Goal: Feedback & Contribution: Leave review/rating

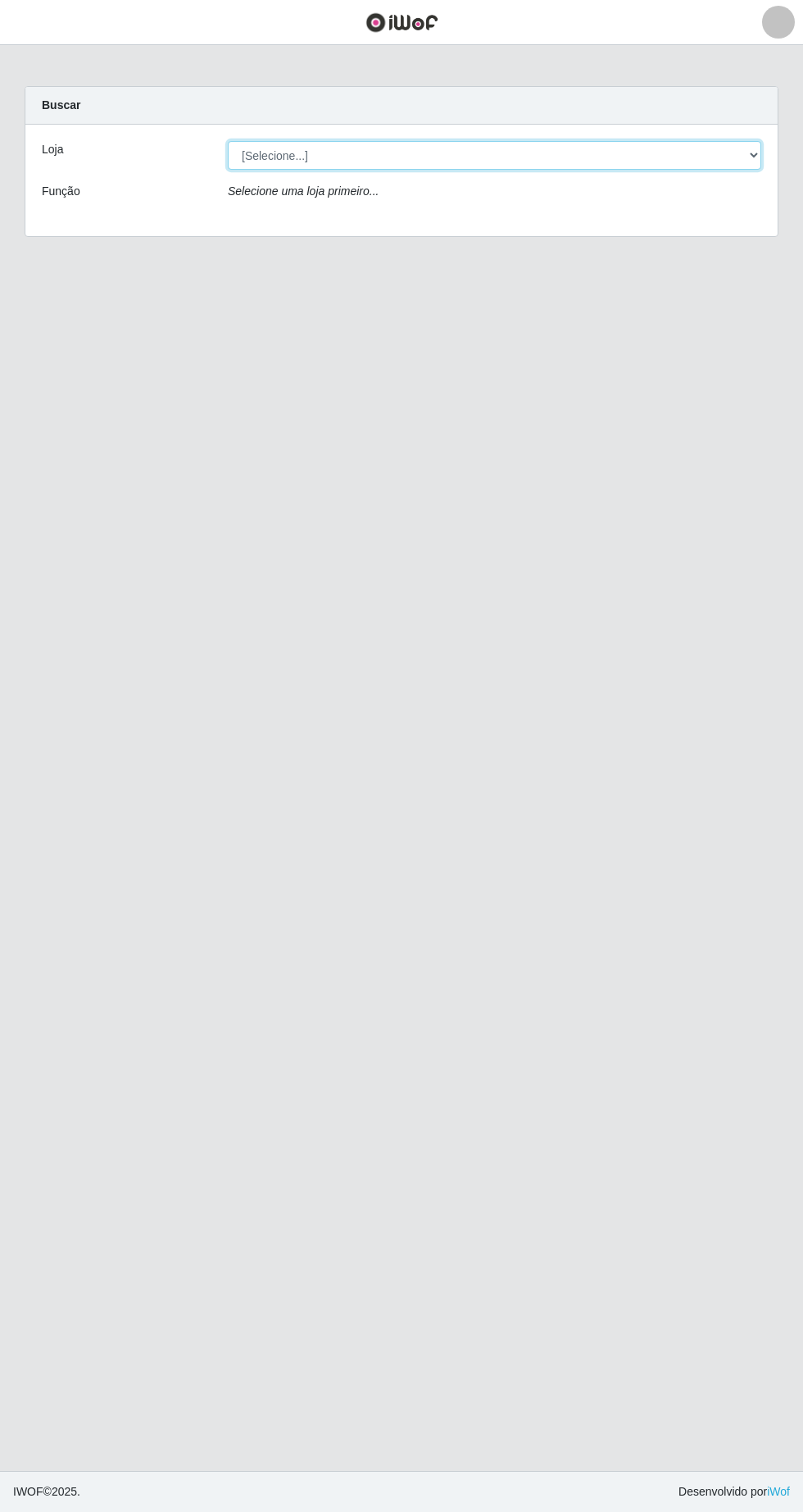
click at [302, 155] on select "[Selecione...] Extrabom - Loja 05 [GEOGRAPHIC_DATA]" at bounding box center [495, 155] width 534 height 29
select select "494"
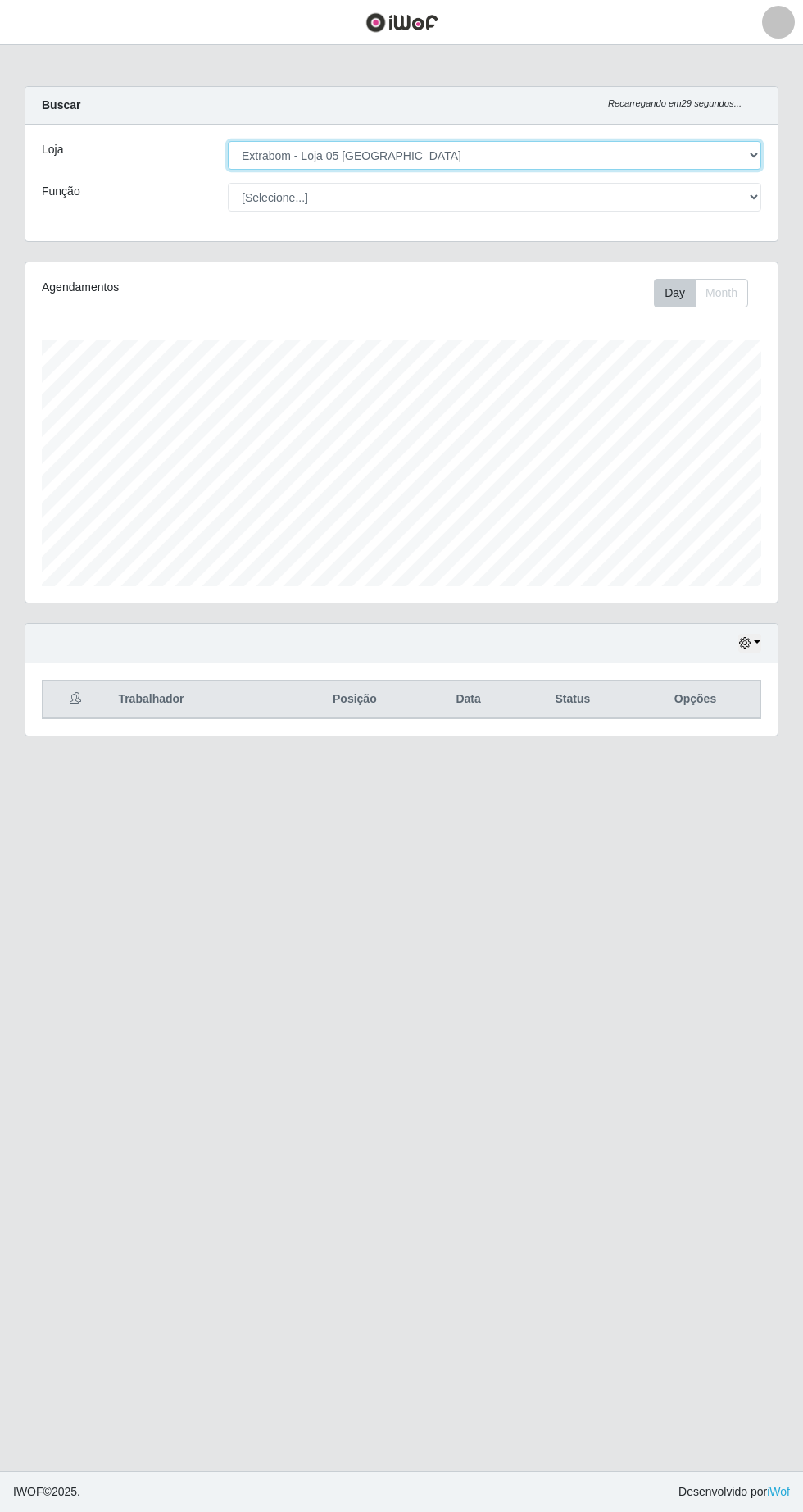
scroll to position [341, 753]
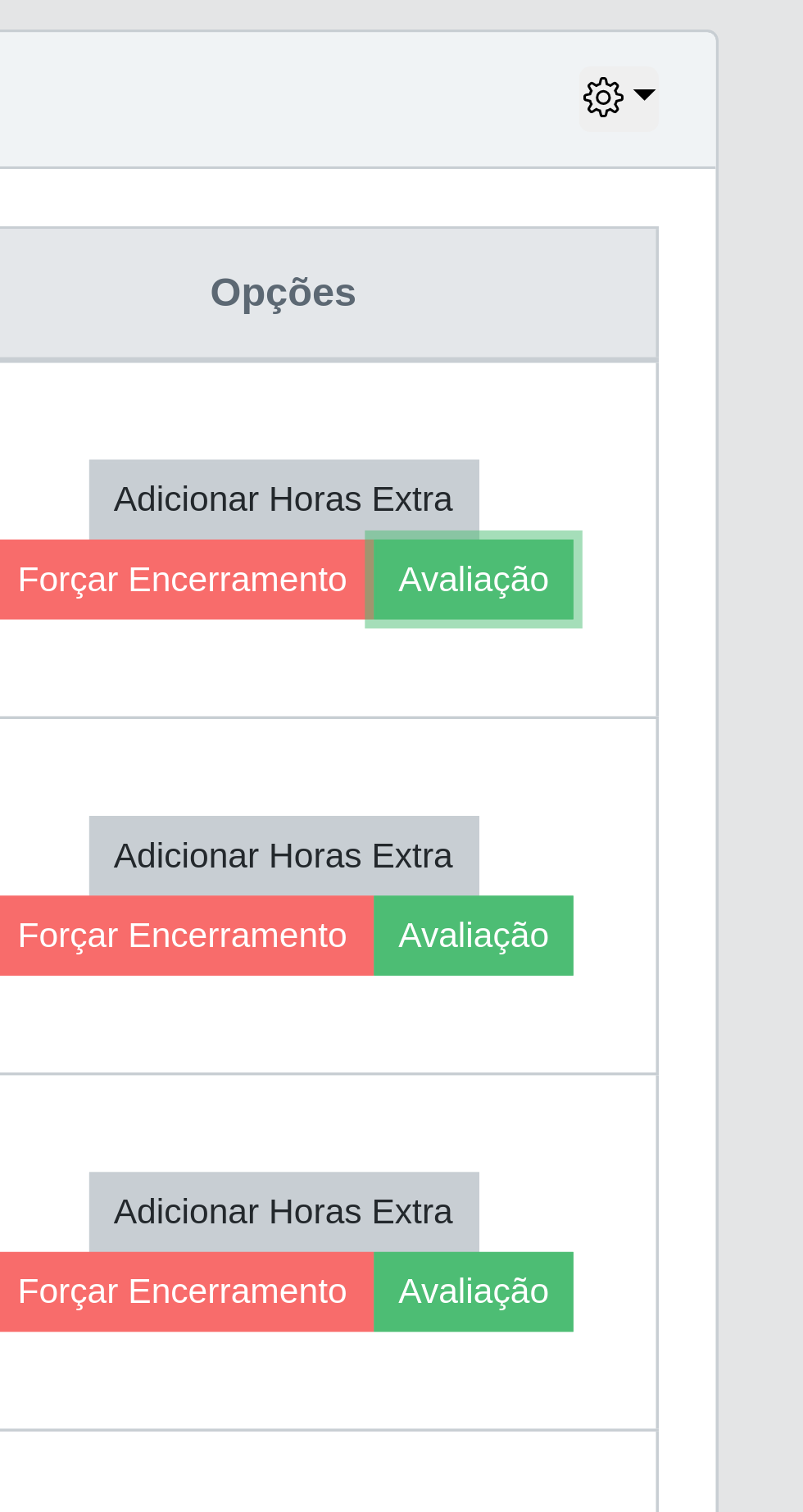
click at [732, 786] on button "Avaliação" at bounding box center [708, 782] width 58 height 23
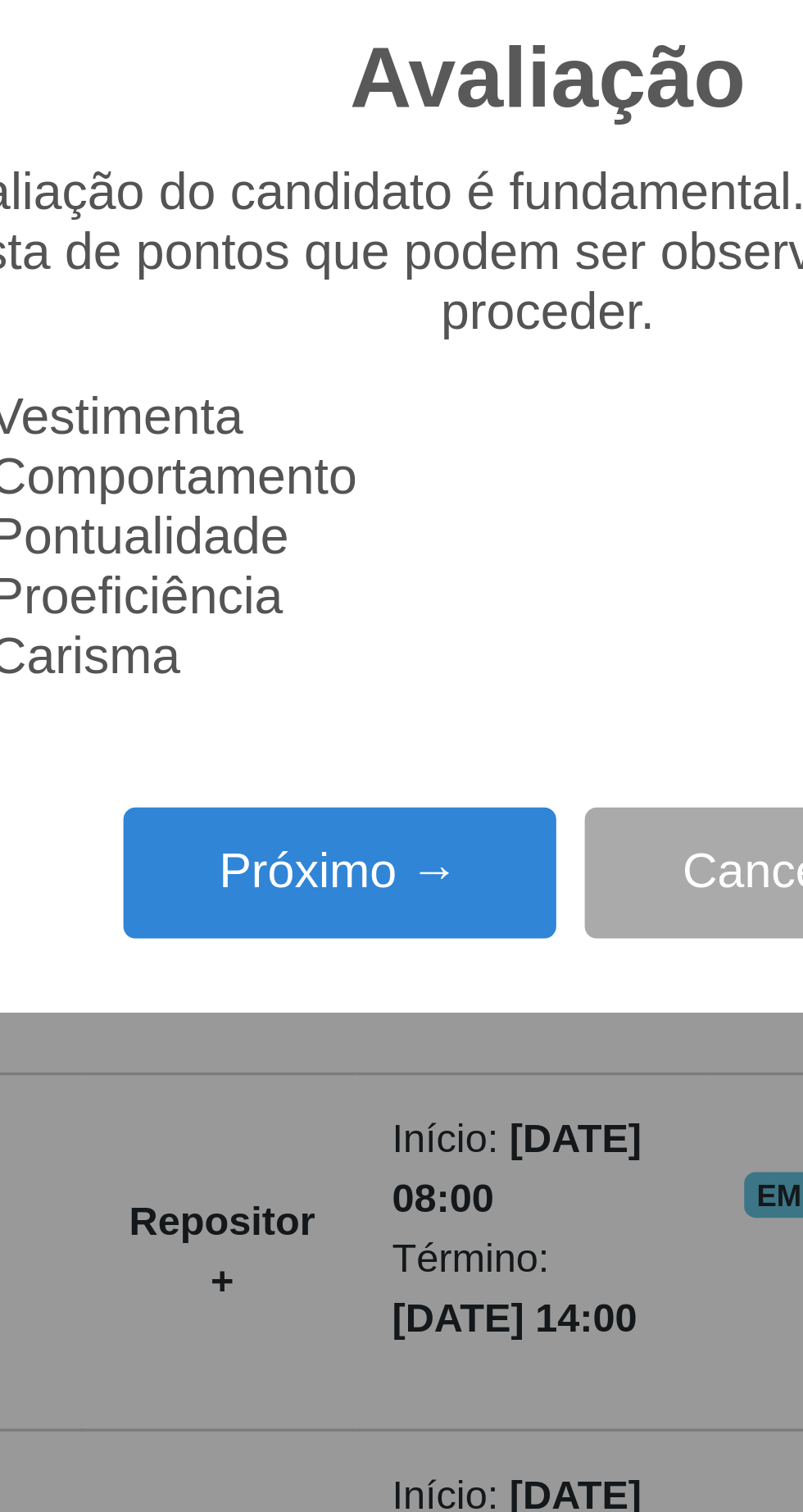
click at [349, 870] on button "Próximo →" at bounding box center [342, 866] width 125 height 38
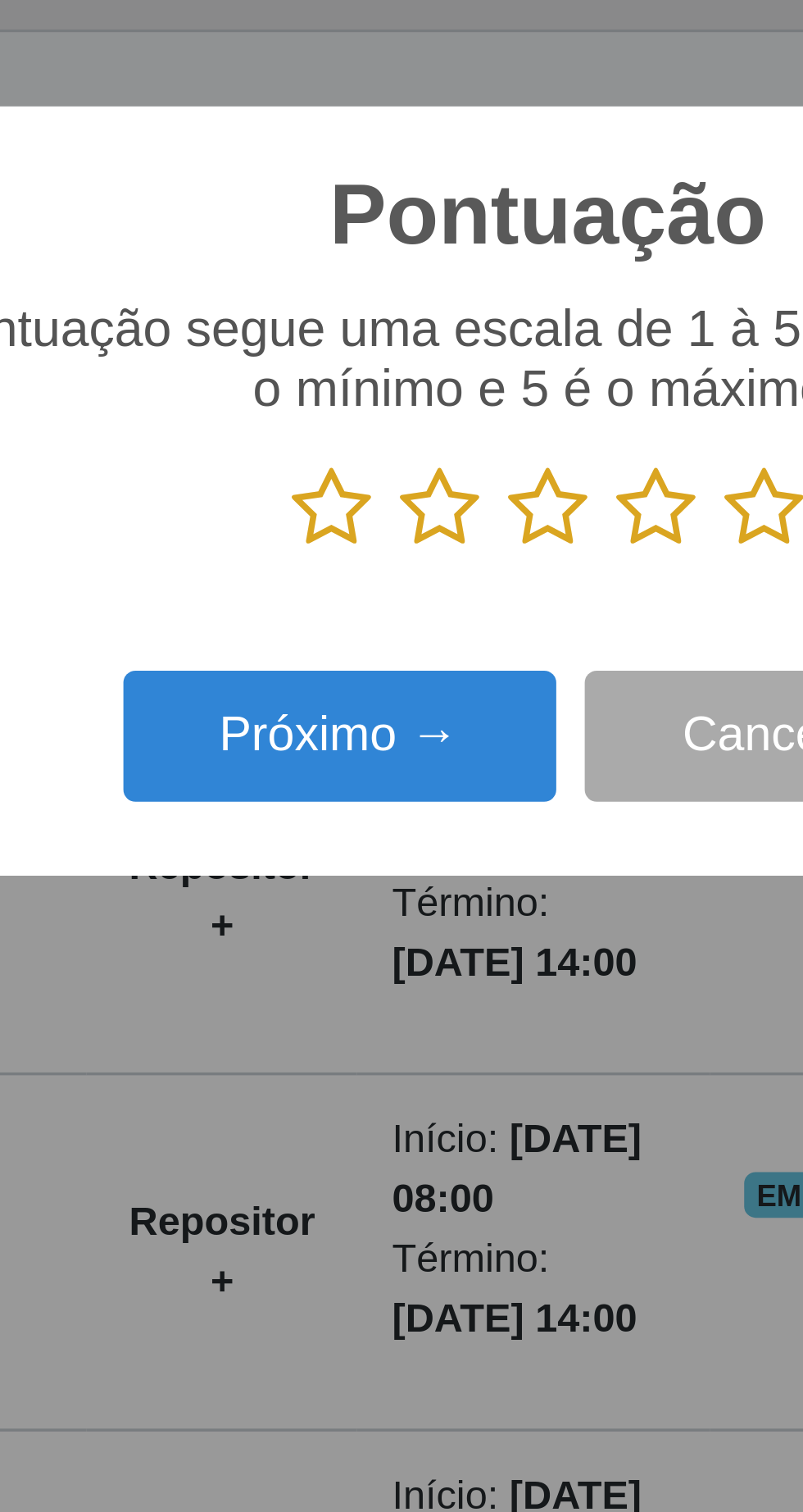
click at [465, 762] on icon at bounding box center [463, 761] width 23 height 24
click at [452, 773] on input "radio" at bounding box center [452, 773] width 0 height 0
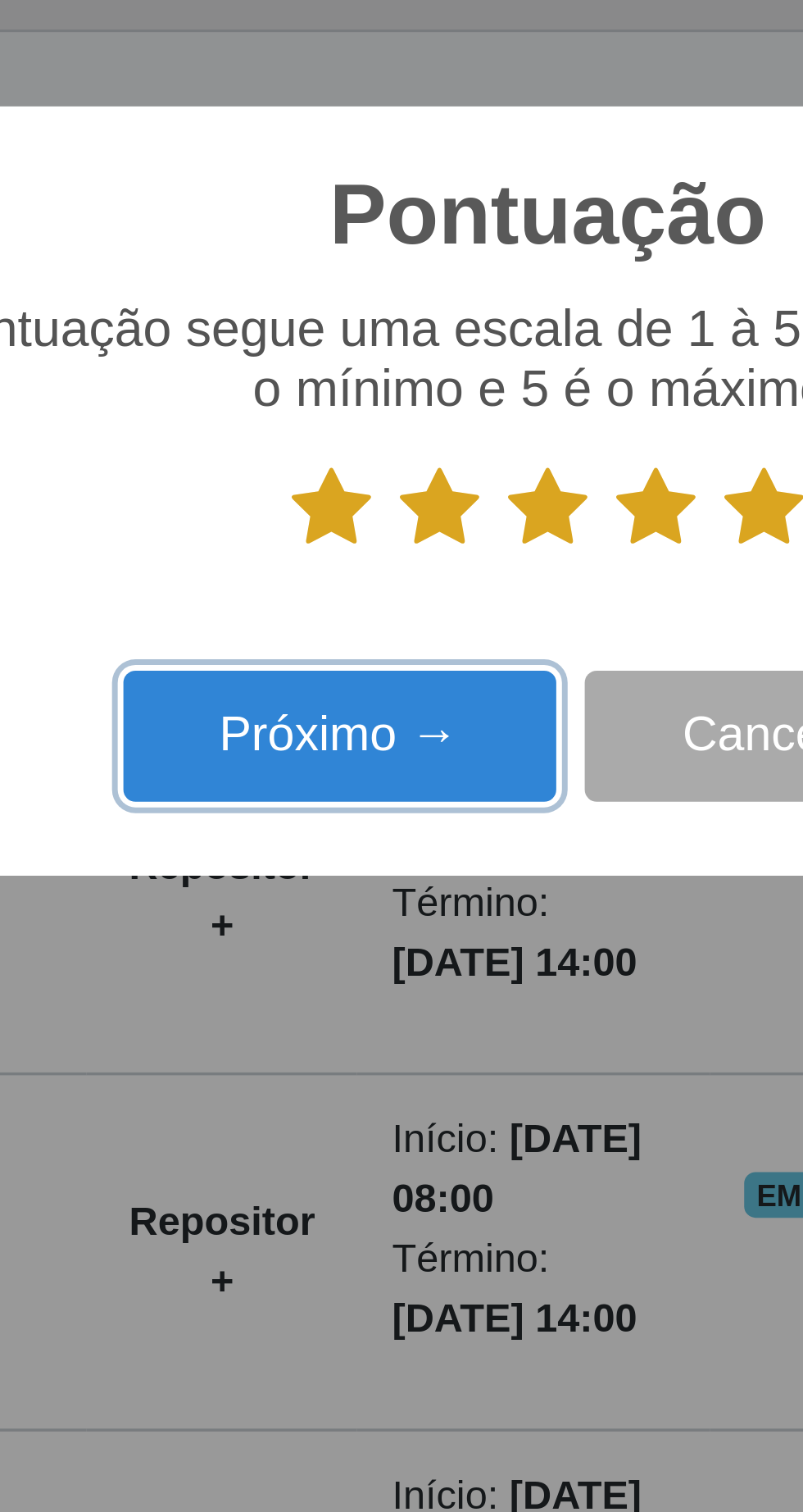
click at [373, 828] on button "Próximo →" at bounding box center [342, 827] width 125 height 38
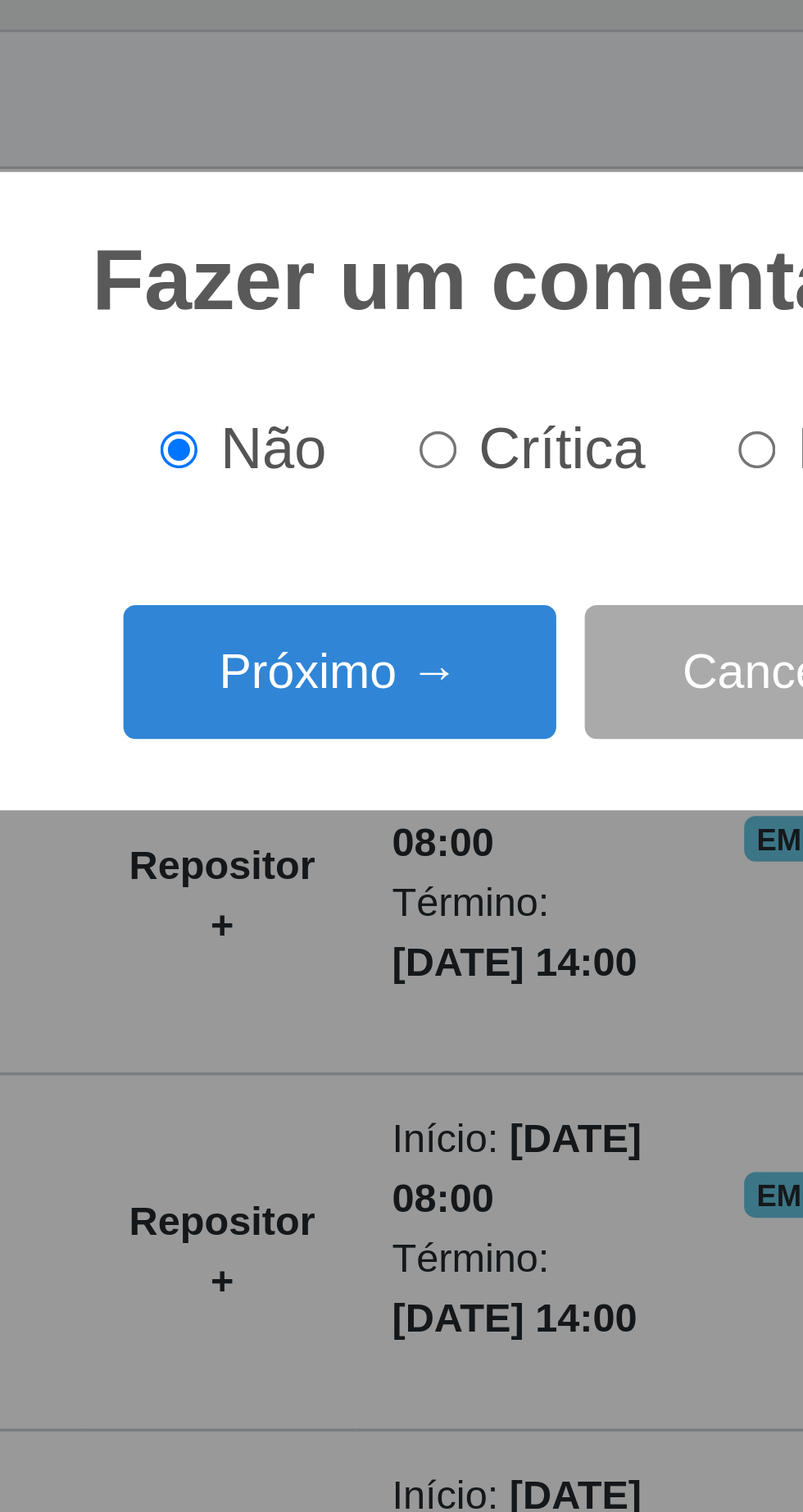
click at [465, 743] on input "Elogio" at bounding box center [462, 744] width 10 height 10
radio input "true"
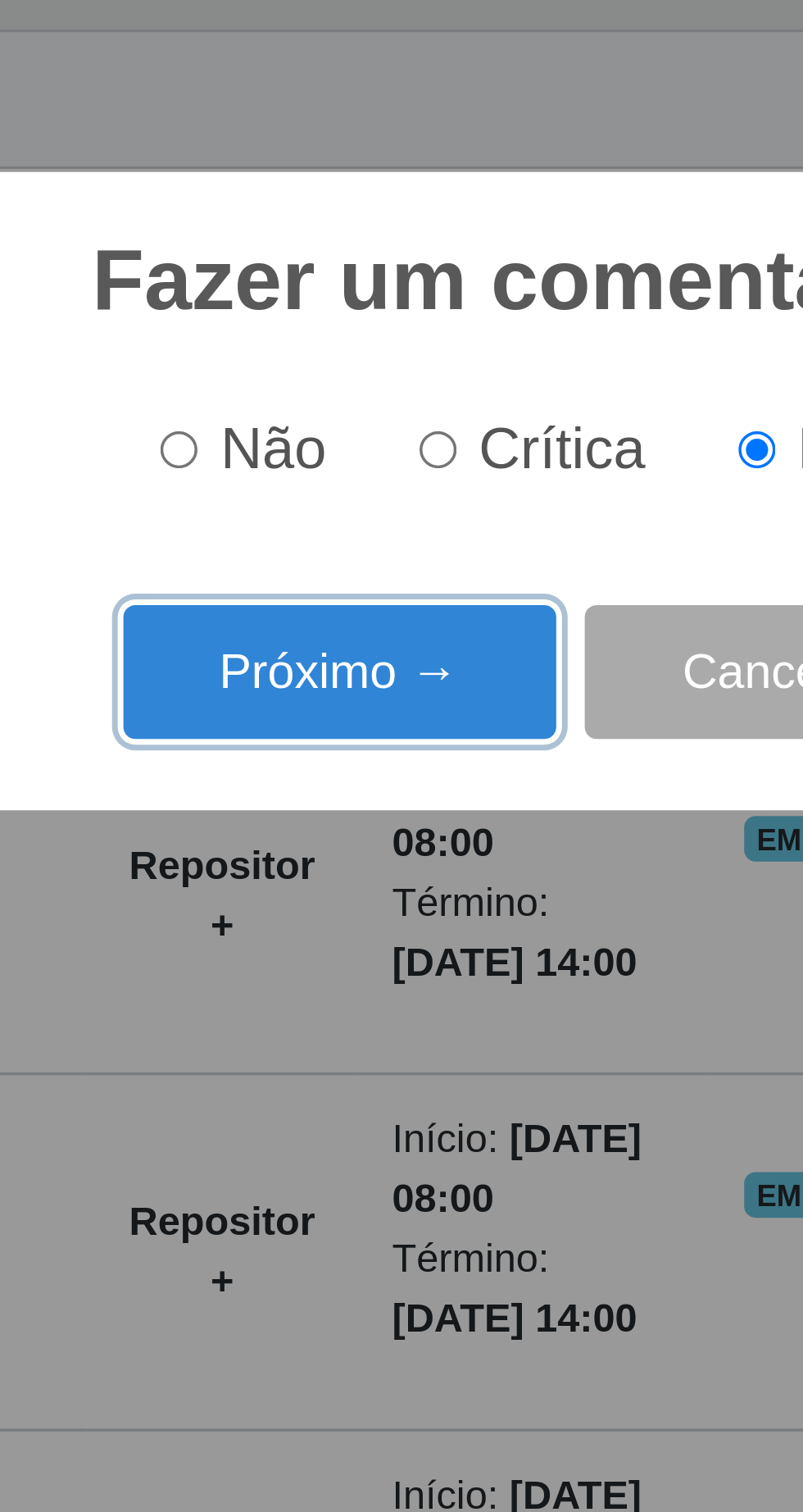
click at [370, 814] on button "Próximo →" at bounding box center [342, 808] width 125 height 38
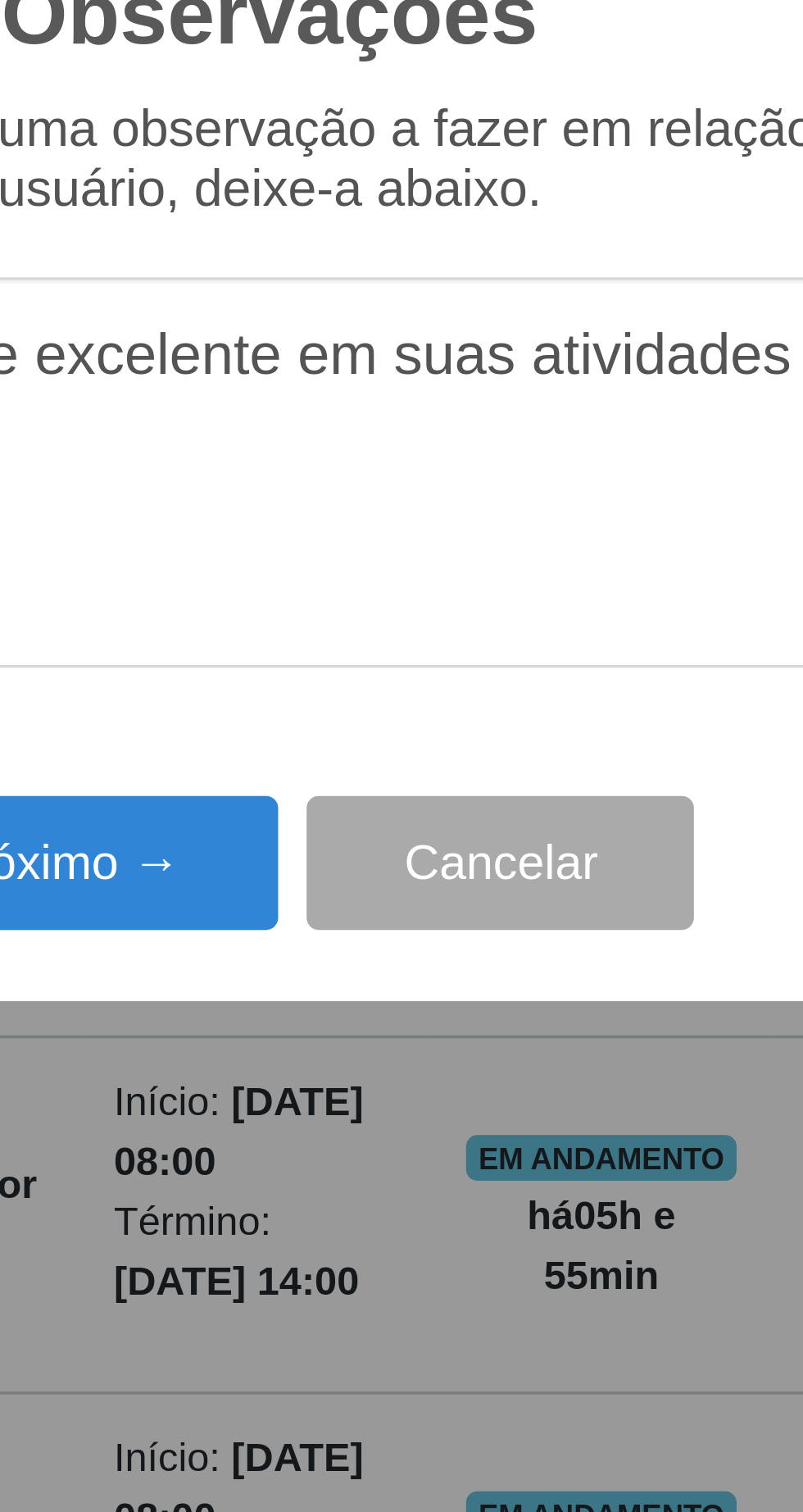
type textarea "A prestadora e excelente em suas atividades"
click at [355, 873] on button "Próximo →" at bounding box center [342, 873] width 125 height 38
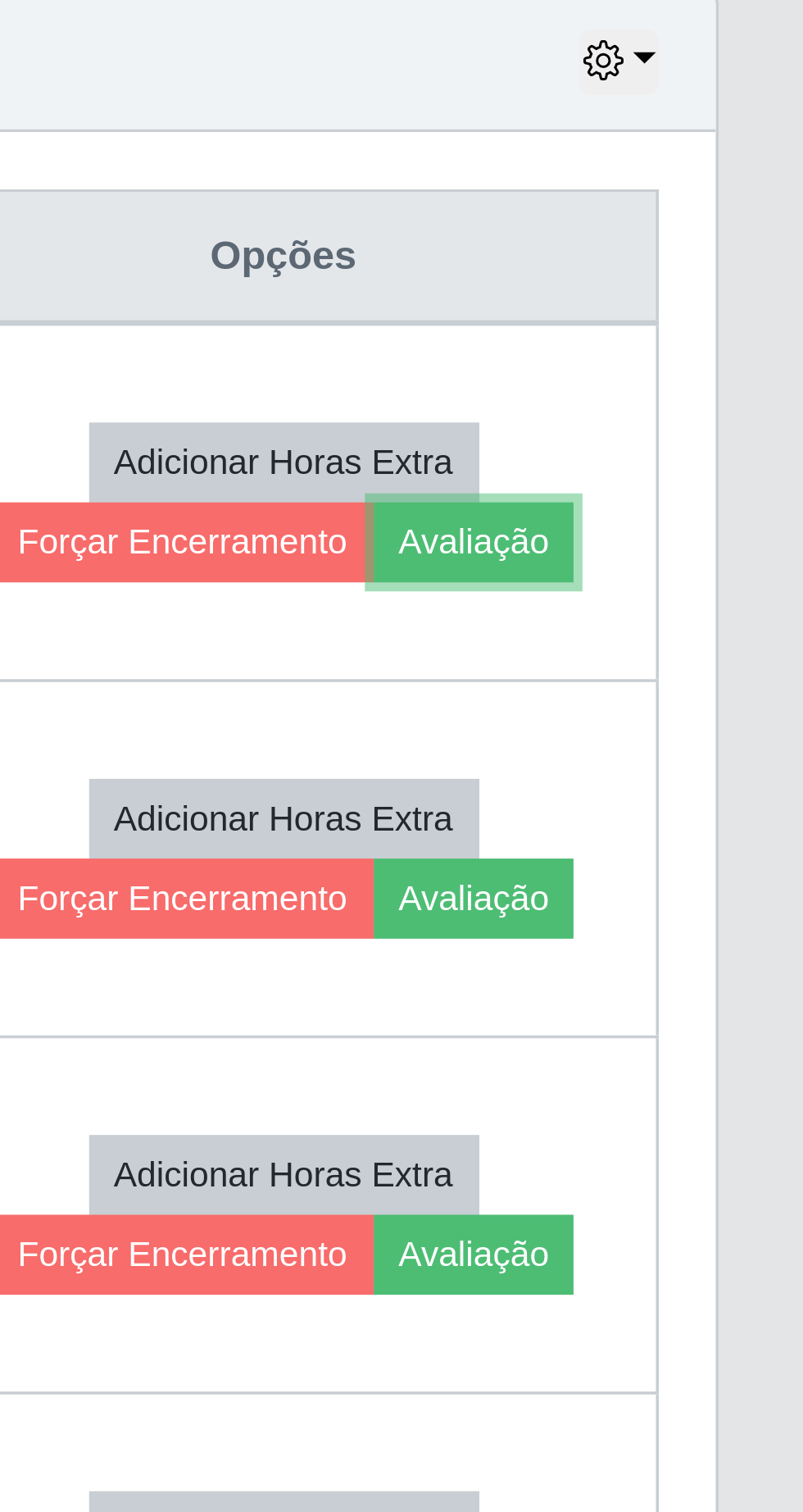
click at [726, 782] on button "Avaliação" at bounding box center [708, 782] width 58 height 23
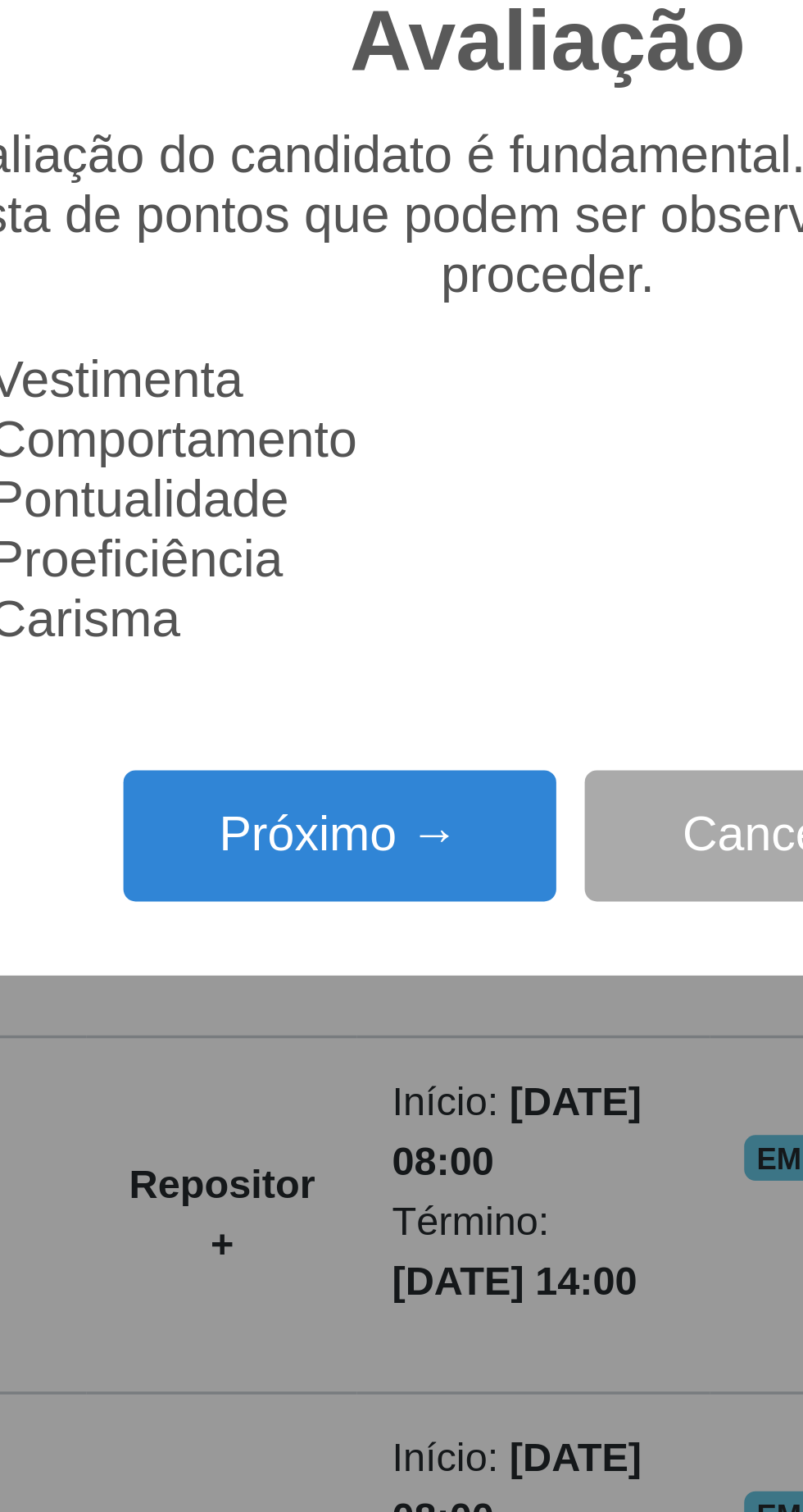
click at [340, 865] on button "Próximo →" at bounding box center [342, 866] width 125 height 38
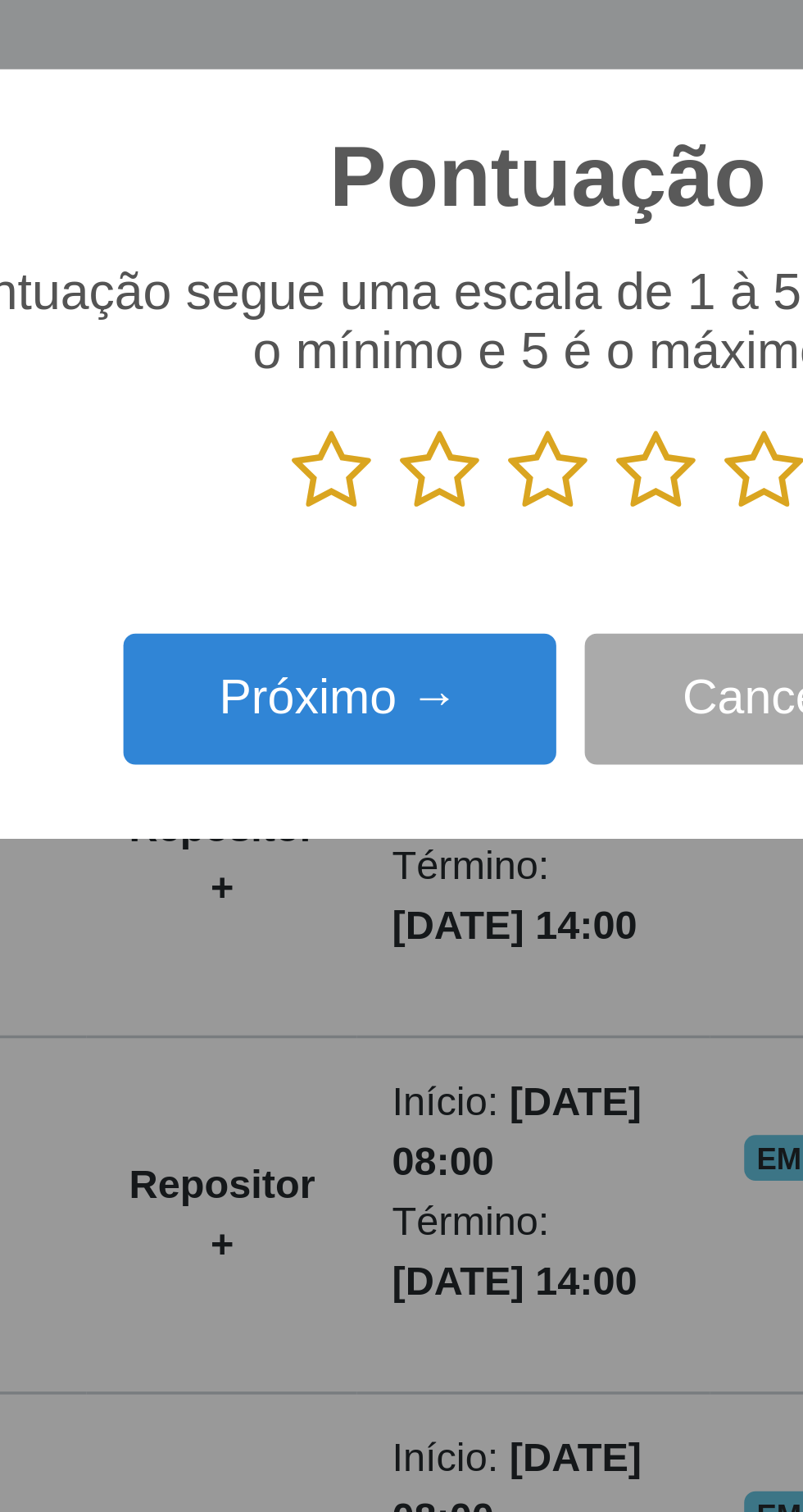
click at [467, 762] on icon at bounding box center [463, 761] width 23 height 24
click at [452, 773] on input "radio" at bounding box center [452, 773] width 0 height 0
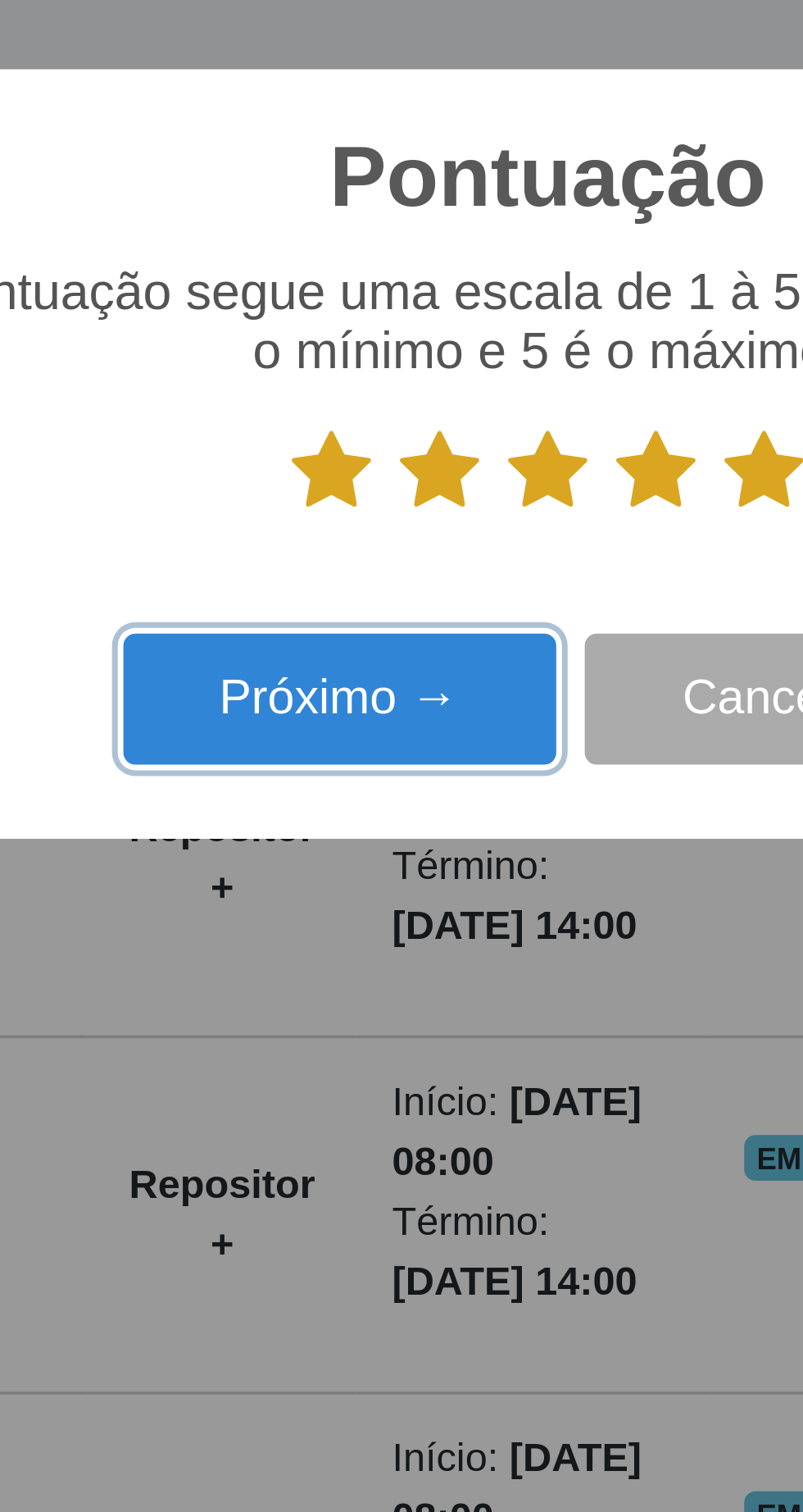
click at [362, 820] on button "Próximo →" at bounding box center [342, 827] width 125 height 38
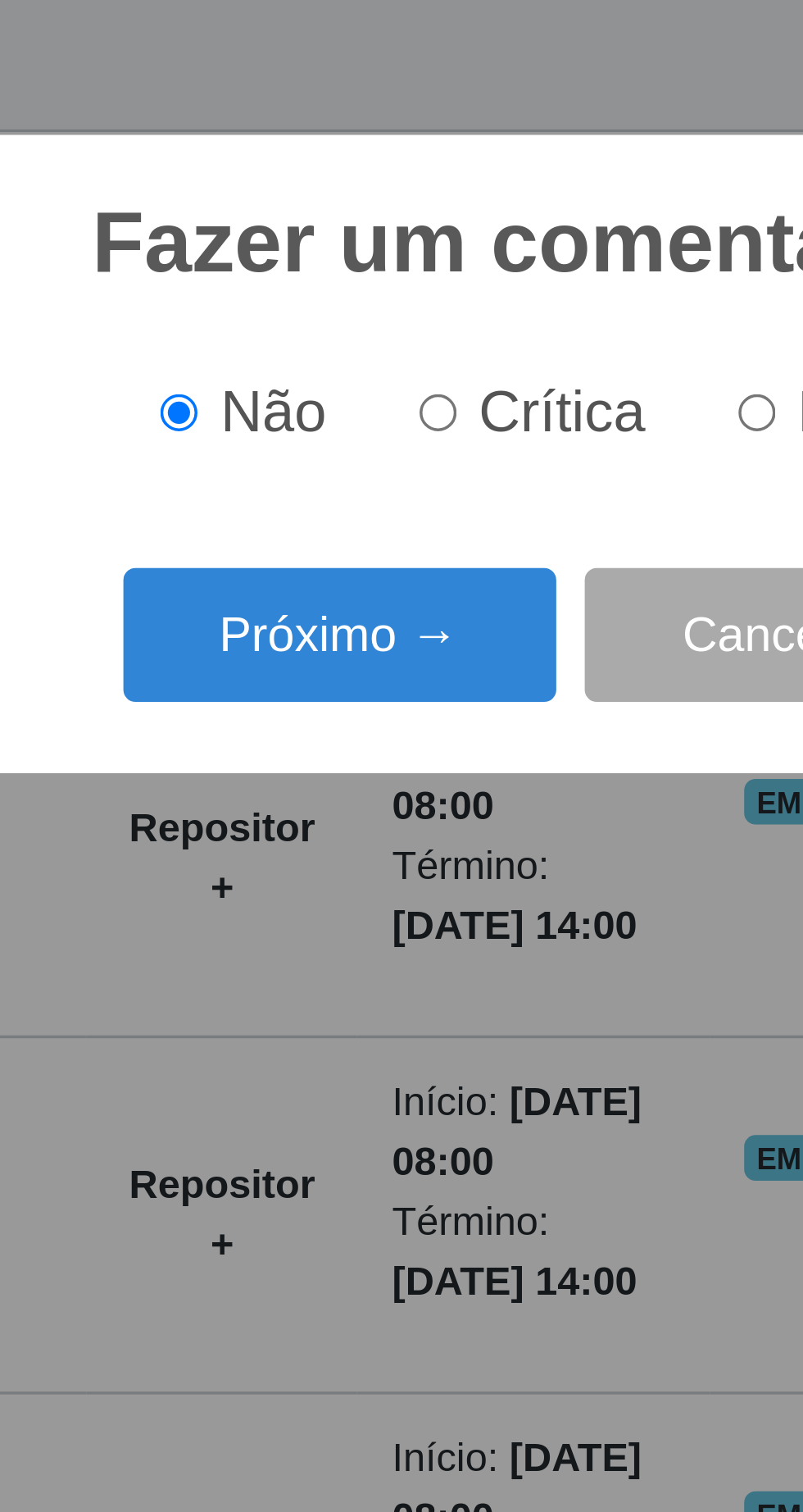
click at [461, 746] on input "Elogio" at bounding box center [462, 744] width 10 height 10
radio input "true"
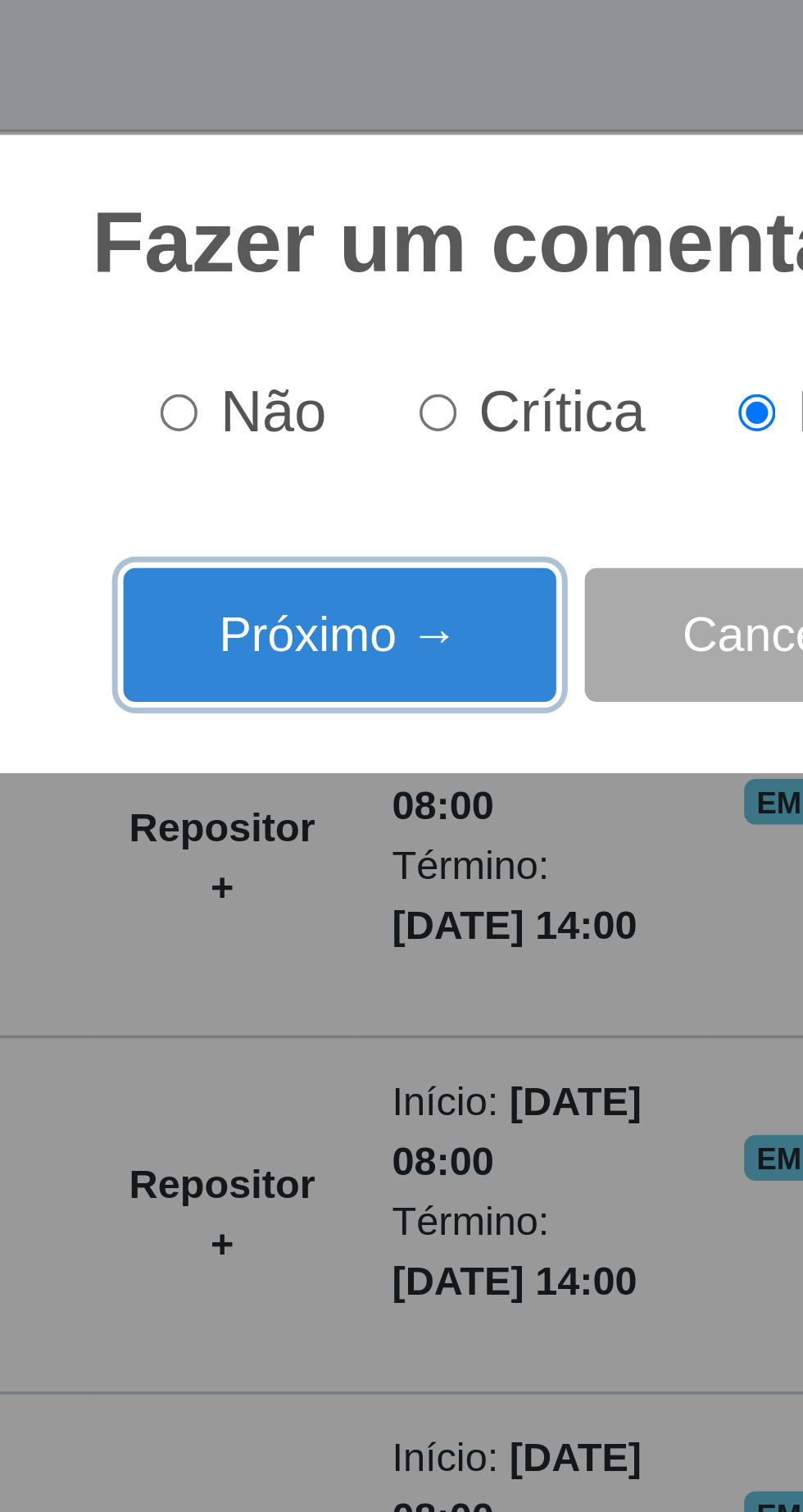
click at [334, 811] on button "Próximo →" at bounding box center [342, 808] width 125 height 38
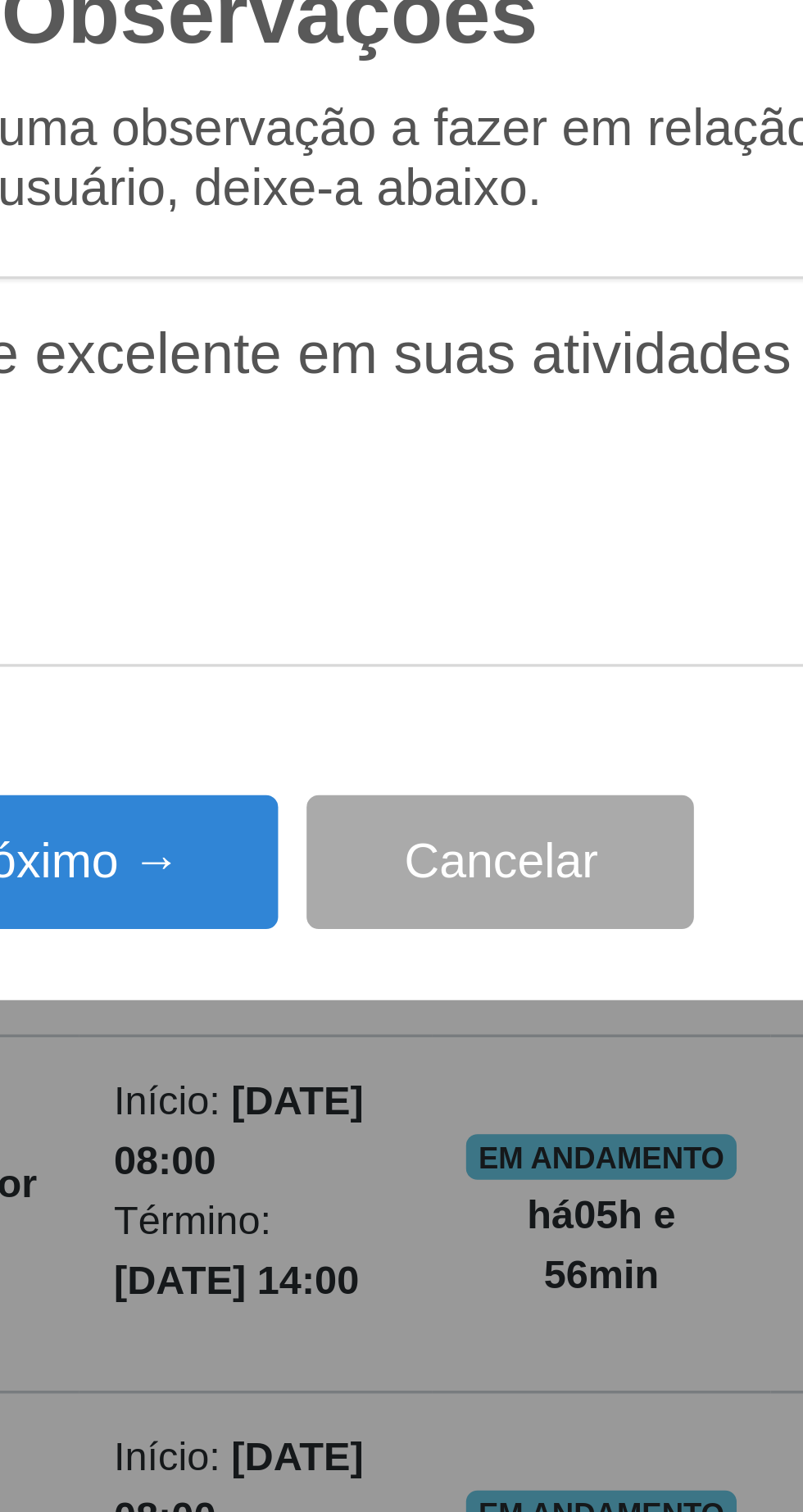
type textarea "A prestadora e excelente em suas atividades"
click at [370, 876] on button "Próximo →" at bounding box center [342, 873] width 125 height 38
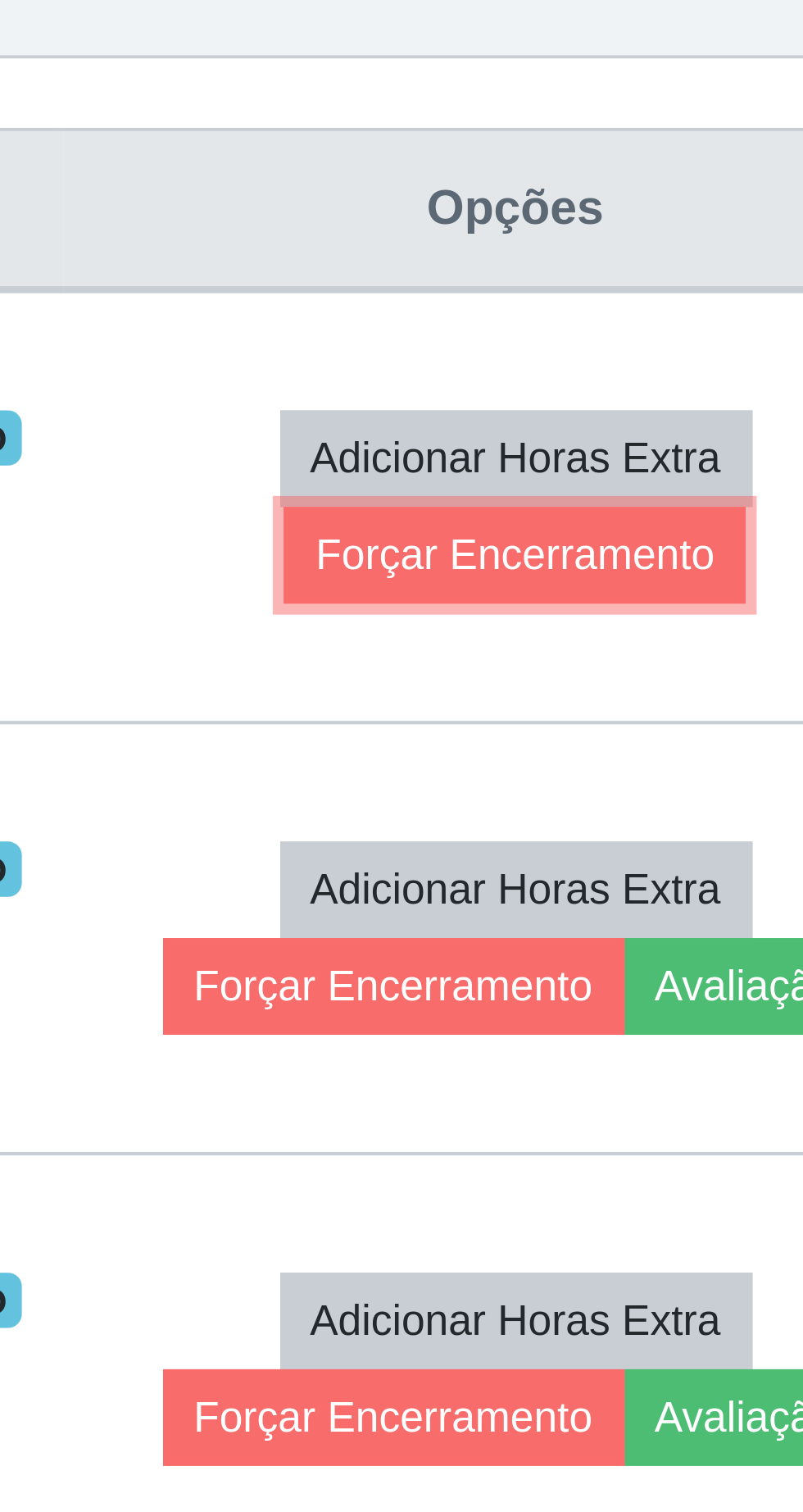
click at [694, 785] on button "Forçar Encerramento" at bounding box center [653, 782] width 110 height 23
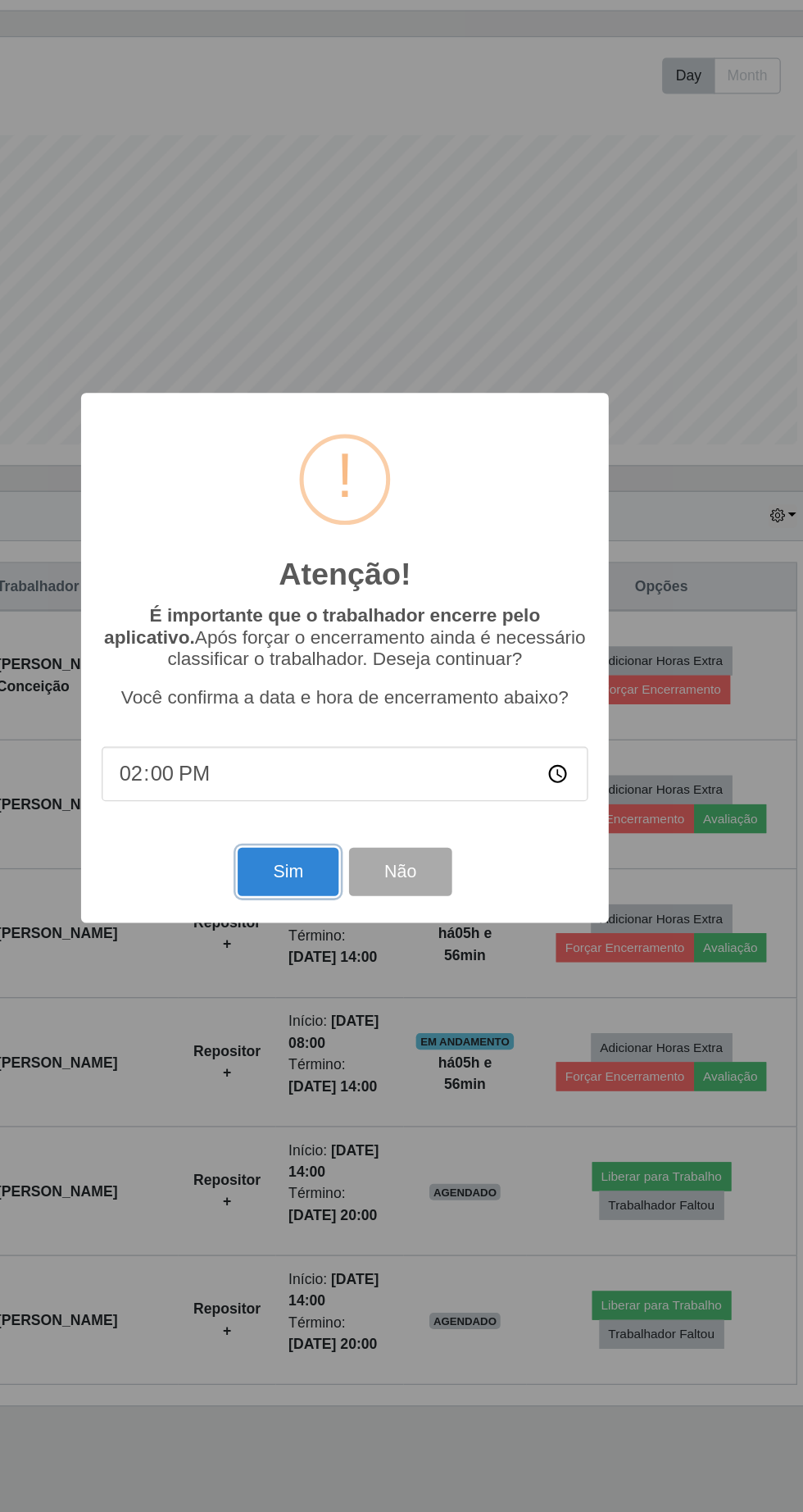
click at [320, 929] on button "Sim" at bounding box center [356, 926] width 80 height 38
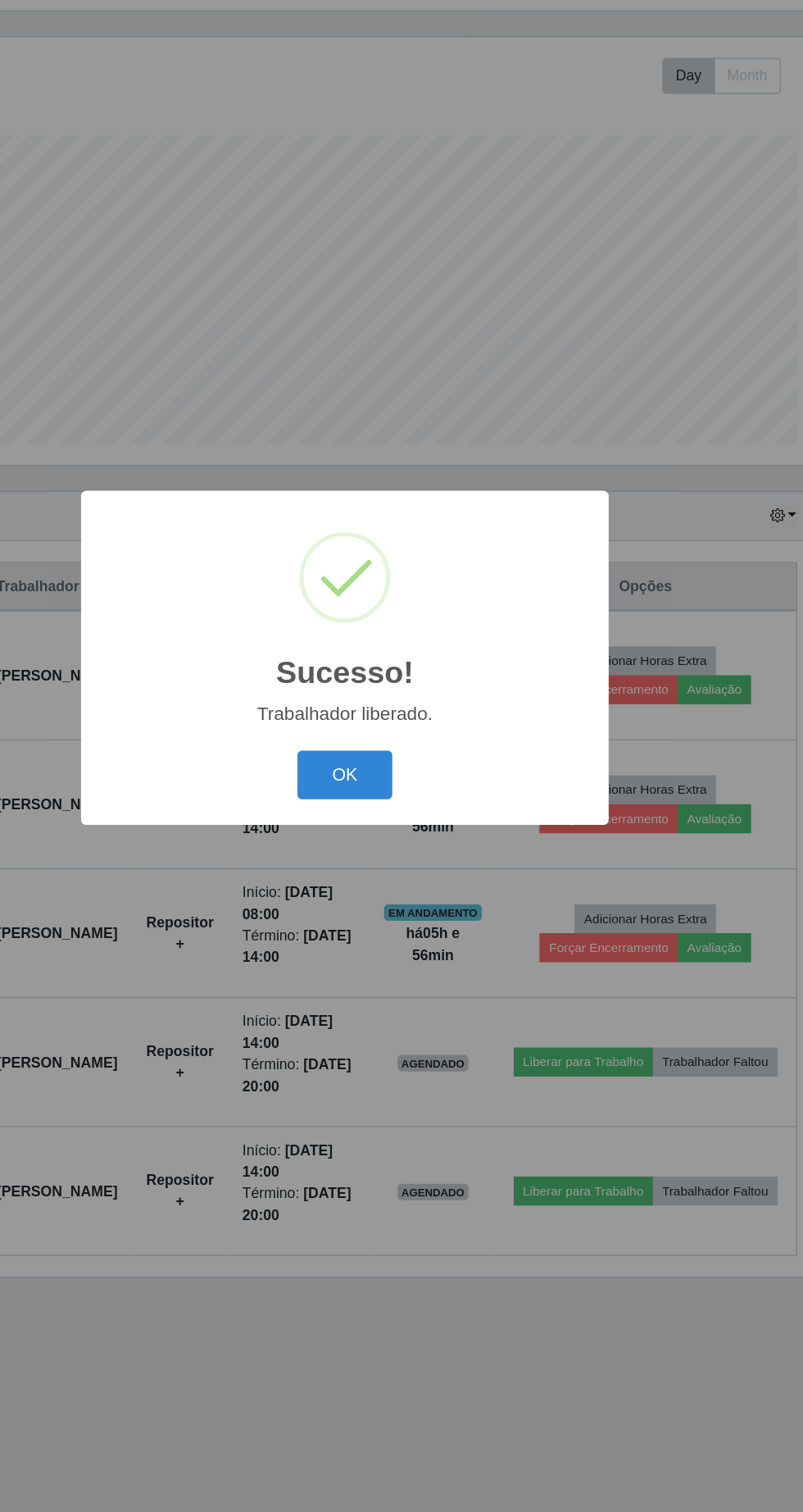
click at [402, 849] on button "OK" at bounding box center [402, 849] width 76 height 38
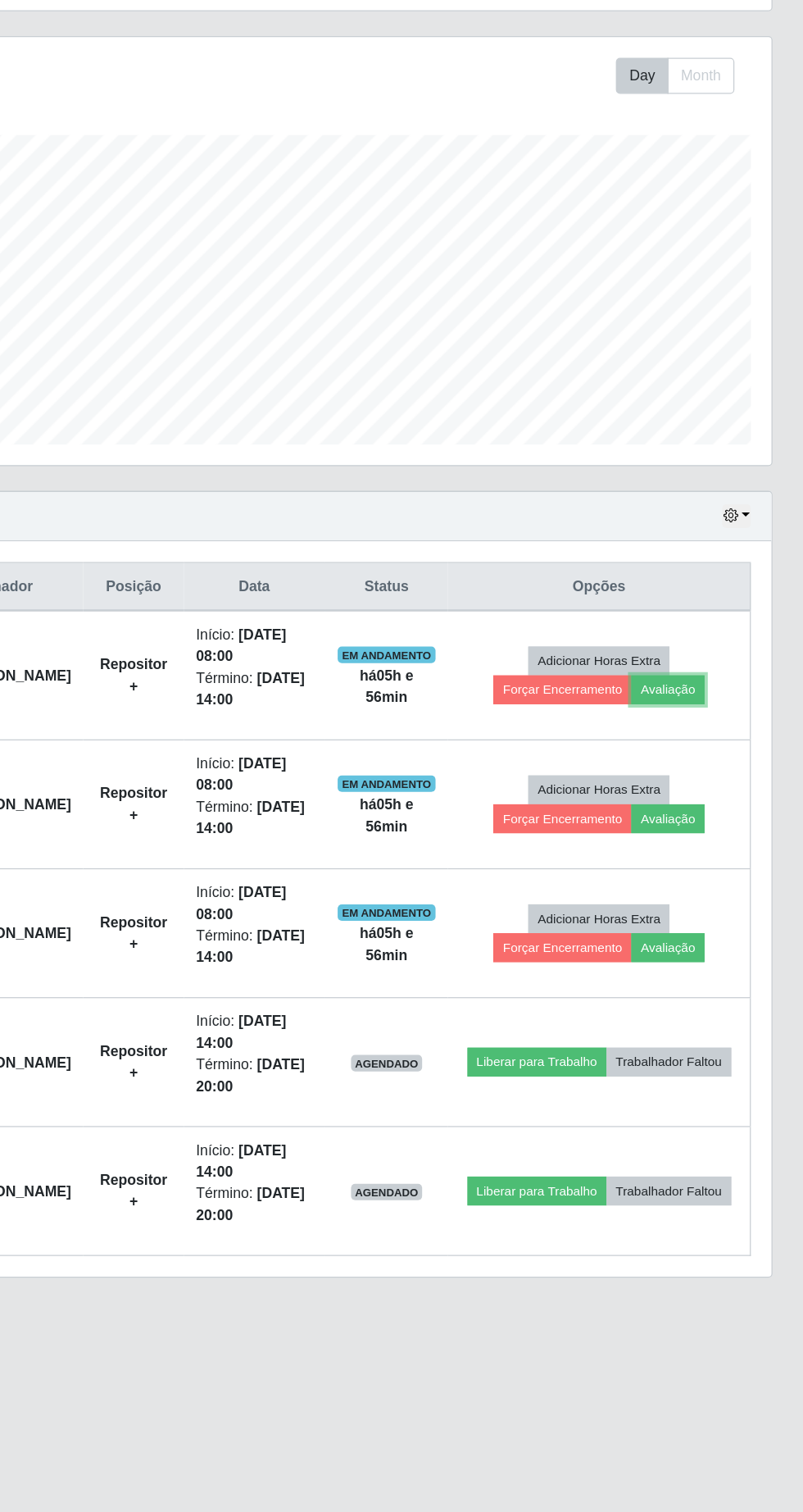
click at [725, 785] on button "Avaliação" at bounding box center [695, 782] width 58 height 23
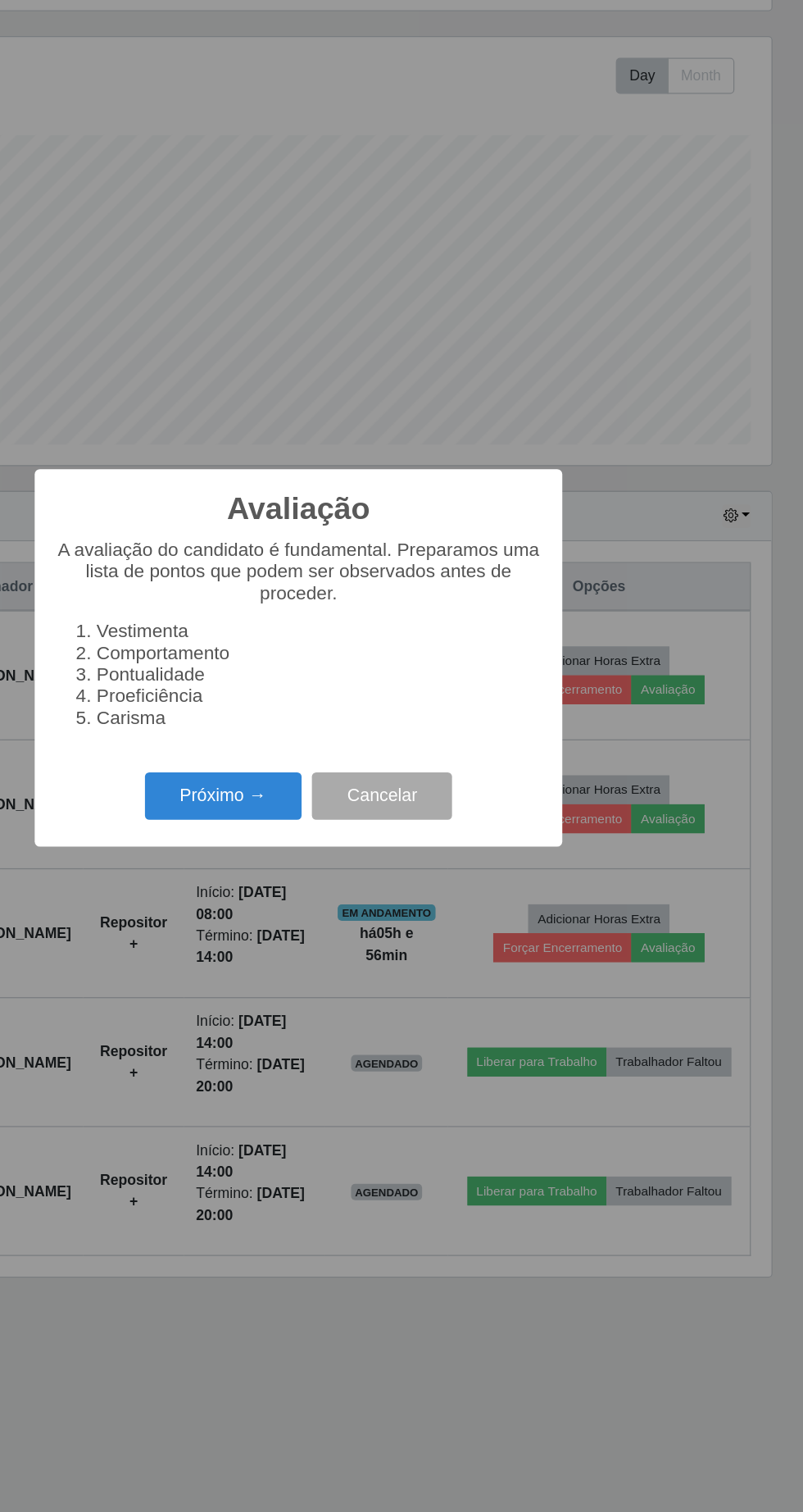
click at [346, 866] on button "Próximo →" at bounding box center [342, 866] width 125 height 38
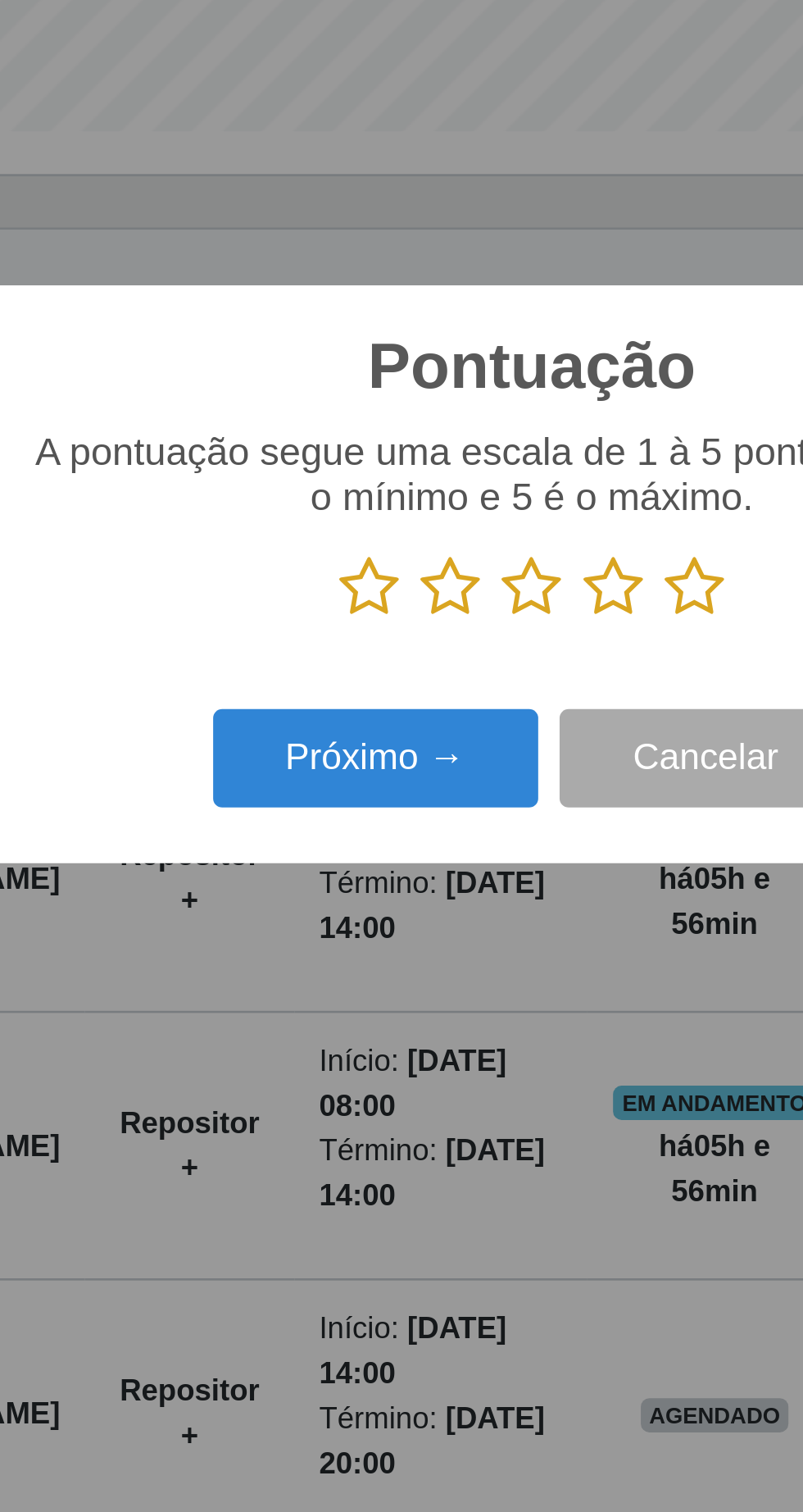
click at [338, 762] on icon at bounding box center [340, 761] width 23 height 24
click at [328, 773] on input "radio" at bounding box center [328, 773] width 0 height 0
click at [350, 826] on button "Próximo →" at bounding box center [342, 827] width 125 height 38
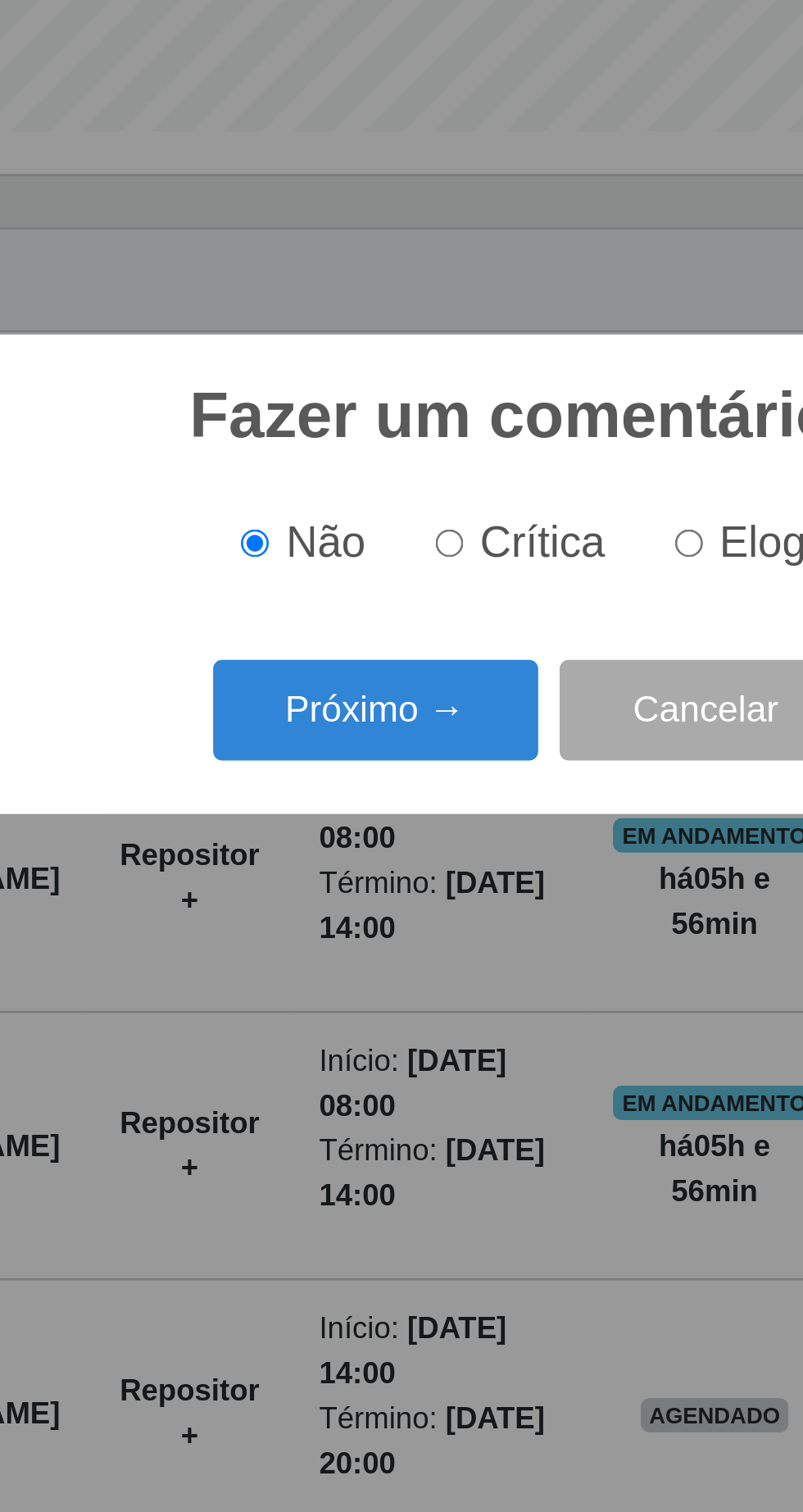
click at [375, 744] on input "Crítica" at bounding box center [370, 744] width 10 height 10
radio input "true"
click at [352, 812] on button "Próximo →" at bounding box center [342, 808] width 125 height 38
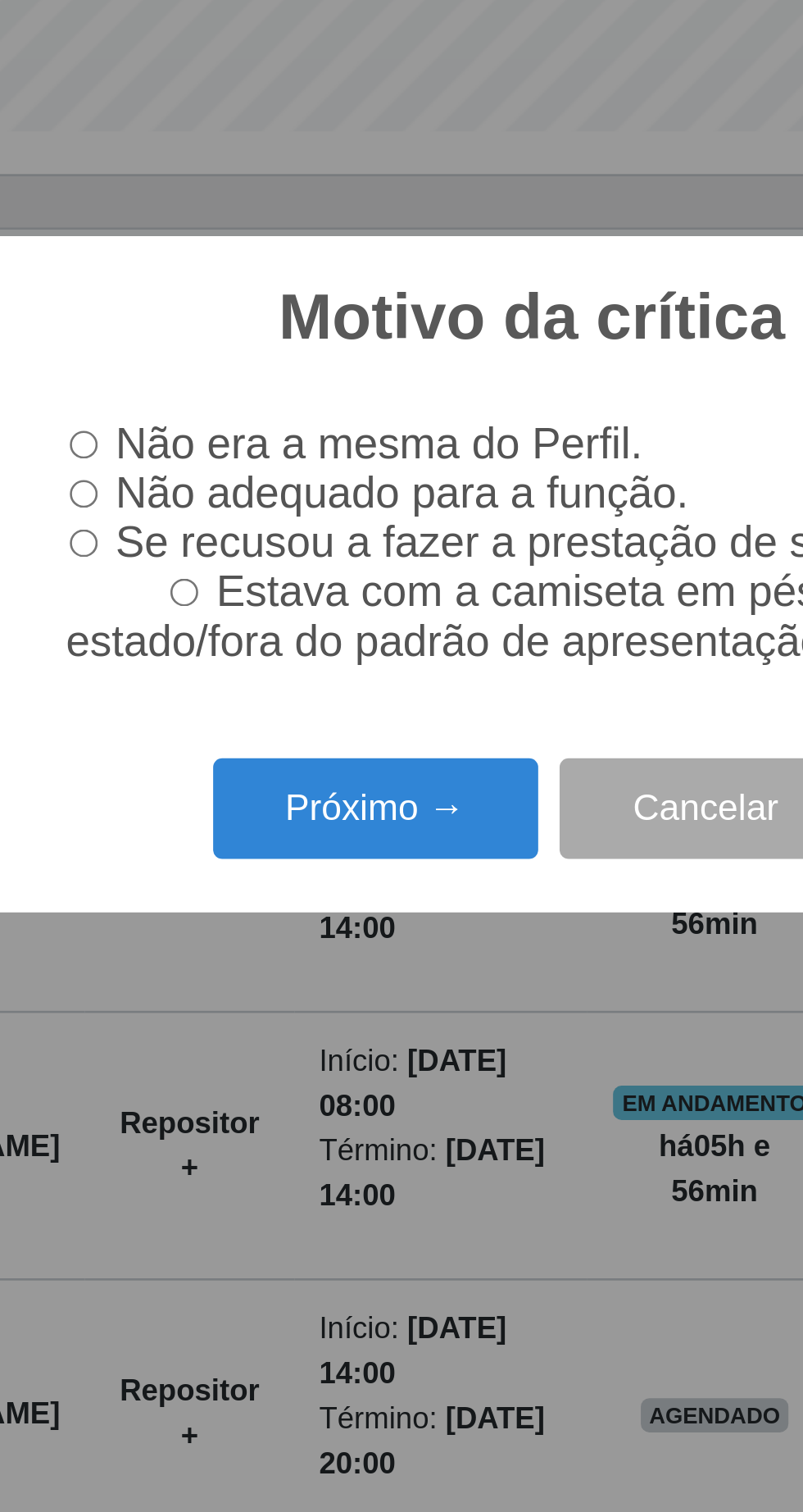
click at [235, 725] on input "Não adequado para a função." at bounding box center [230, 725] width 10 height 10
radio input "true"
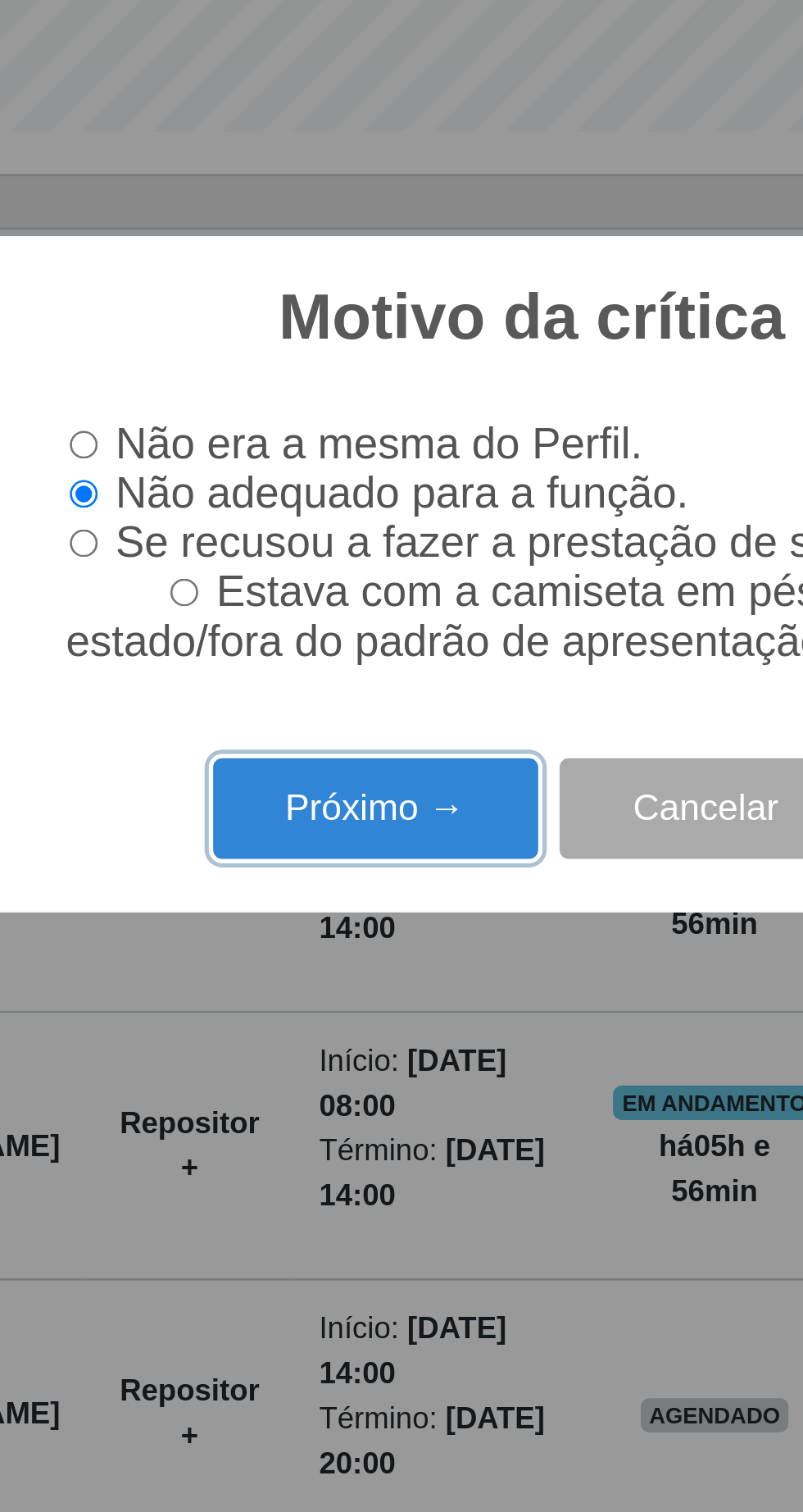
click at [325, 841] on button "Próximo →" at bounding box center [342, 846] width 125 height 38
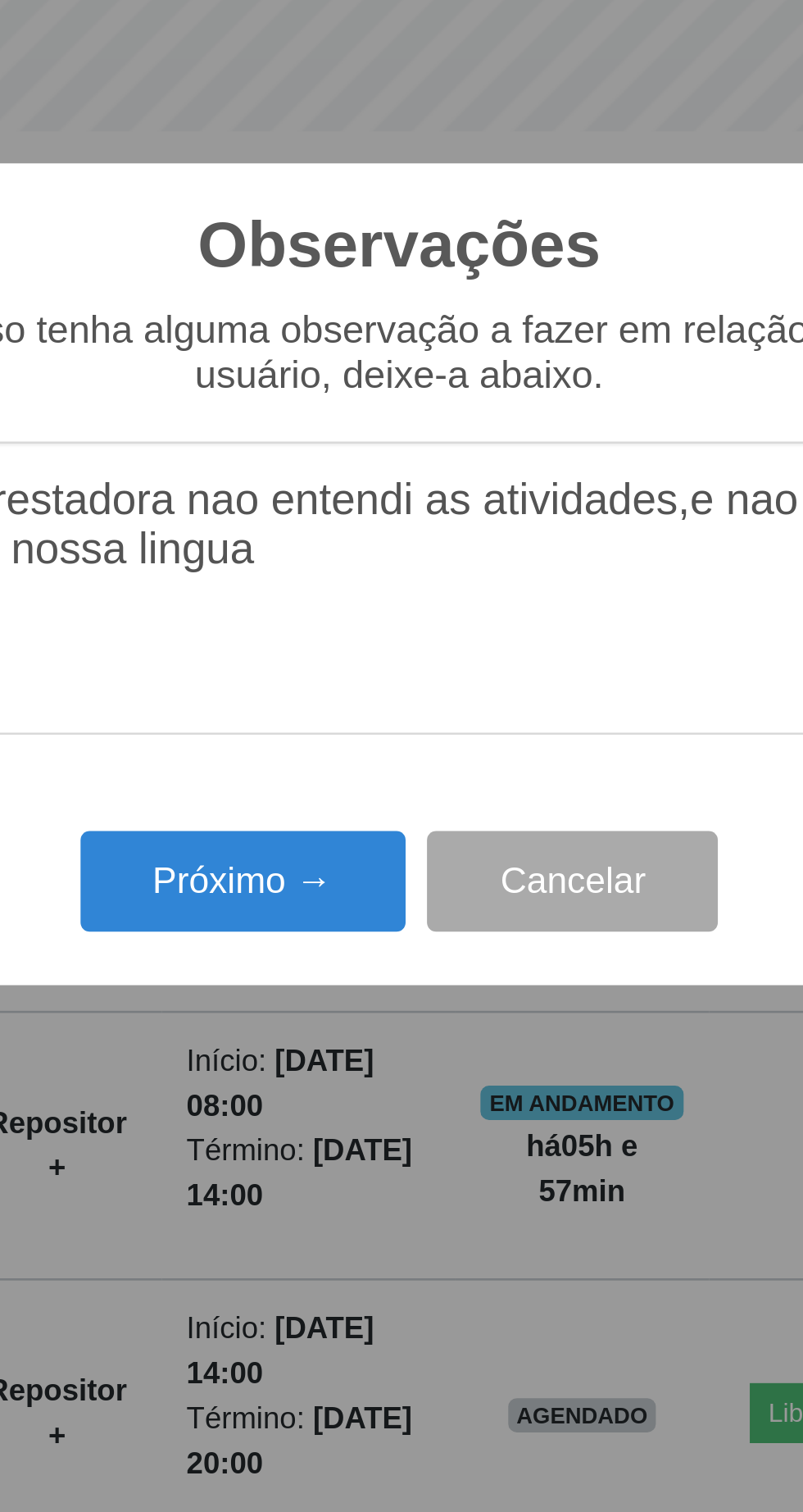
type textarea "A prestadora nao entendi as atividades,e nao fala nossa lingua"
click at [313, 873] on button "Próximo →" at bounding box center [342, 873] width 125 height 38
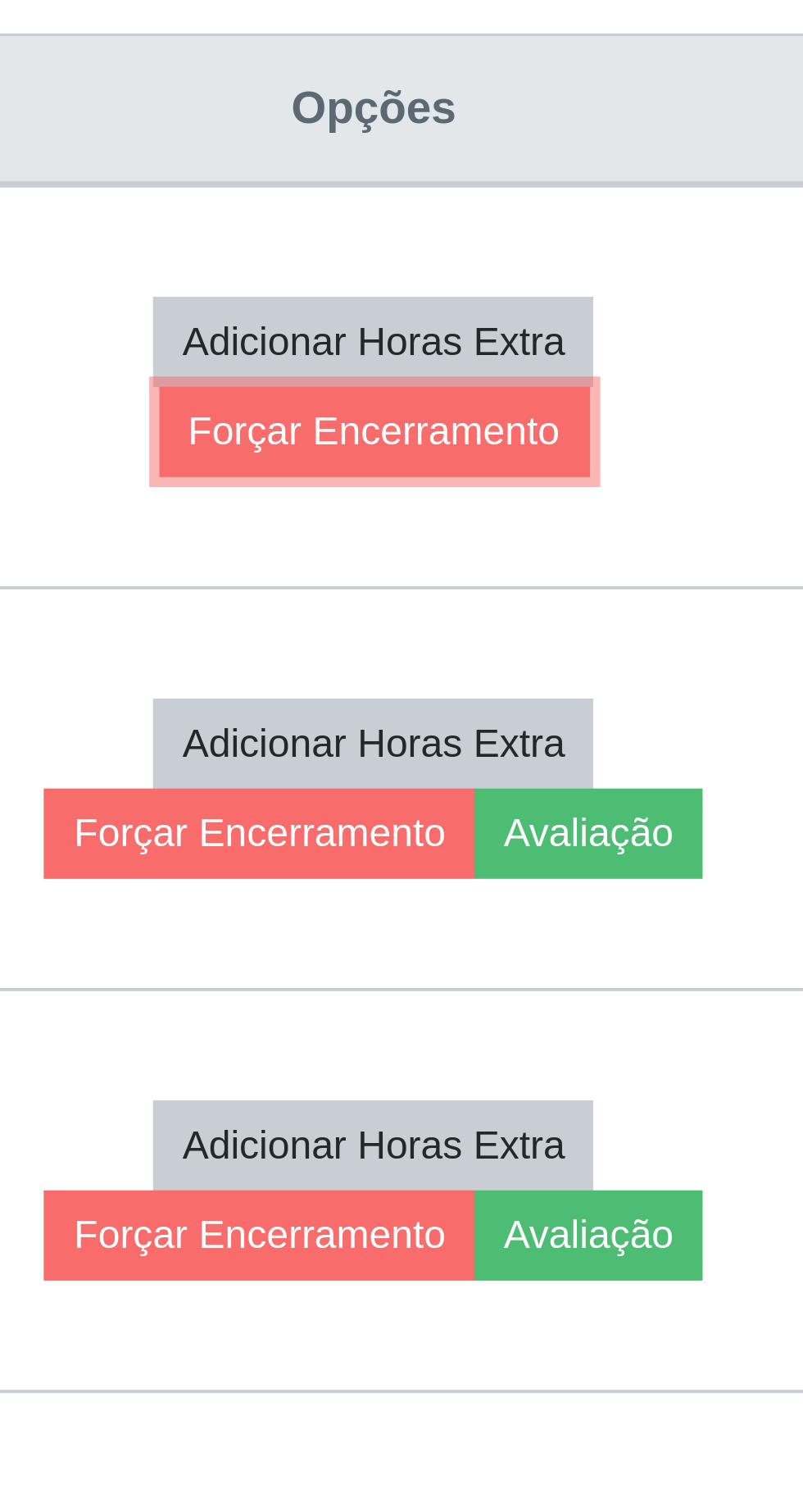
click at [696, 785] on button "Forçar Encerramento" at bounding box center [641, 782] width 110 height 23
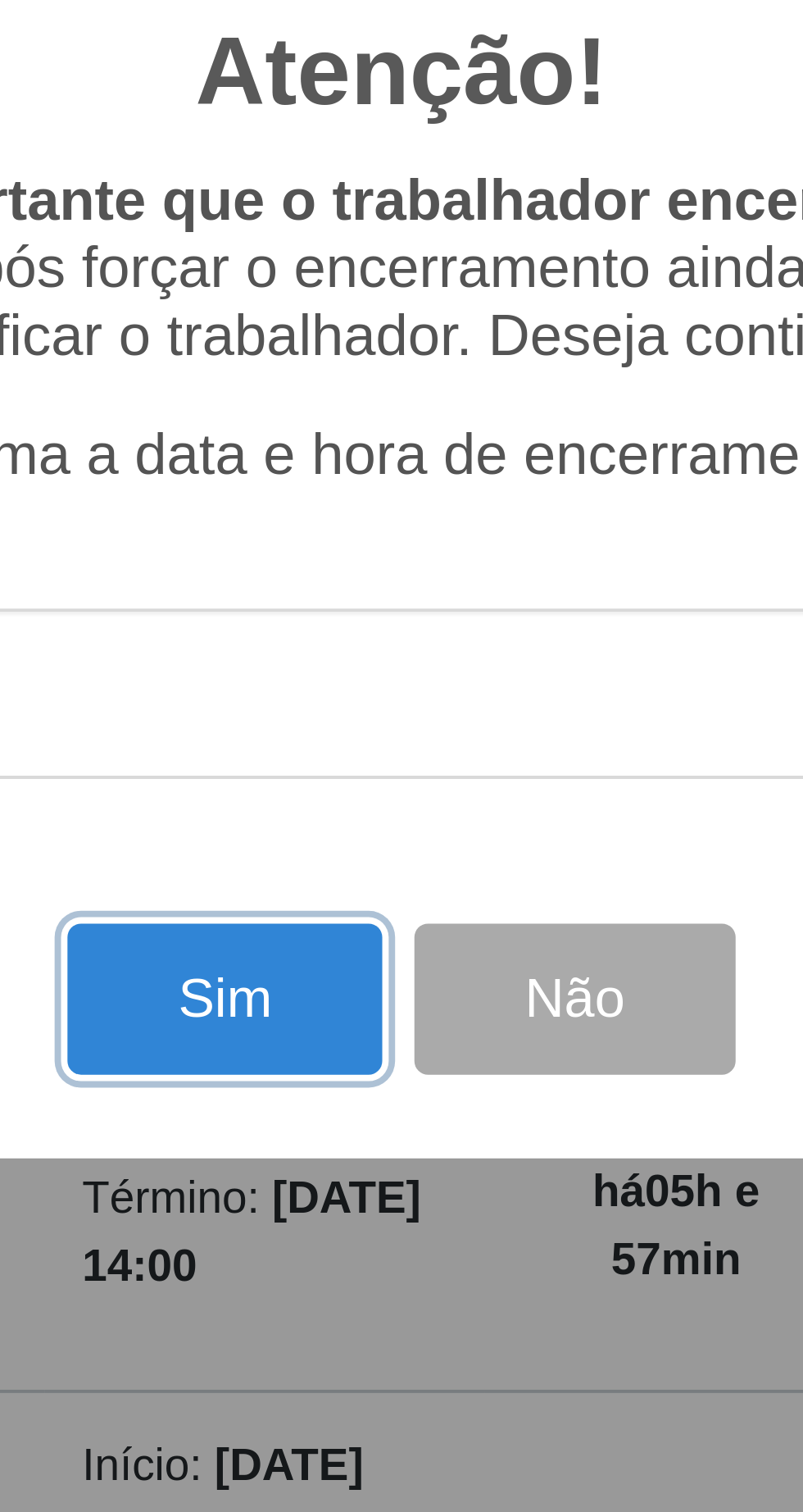
click at [364, 918] on button "Sim" at bounding box center [356, 926] width 80 height 38
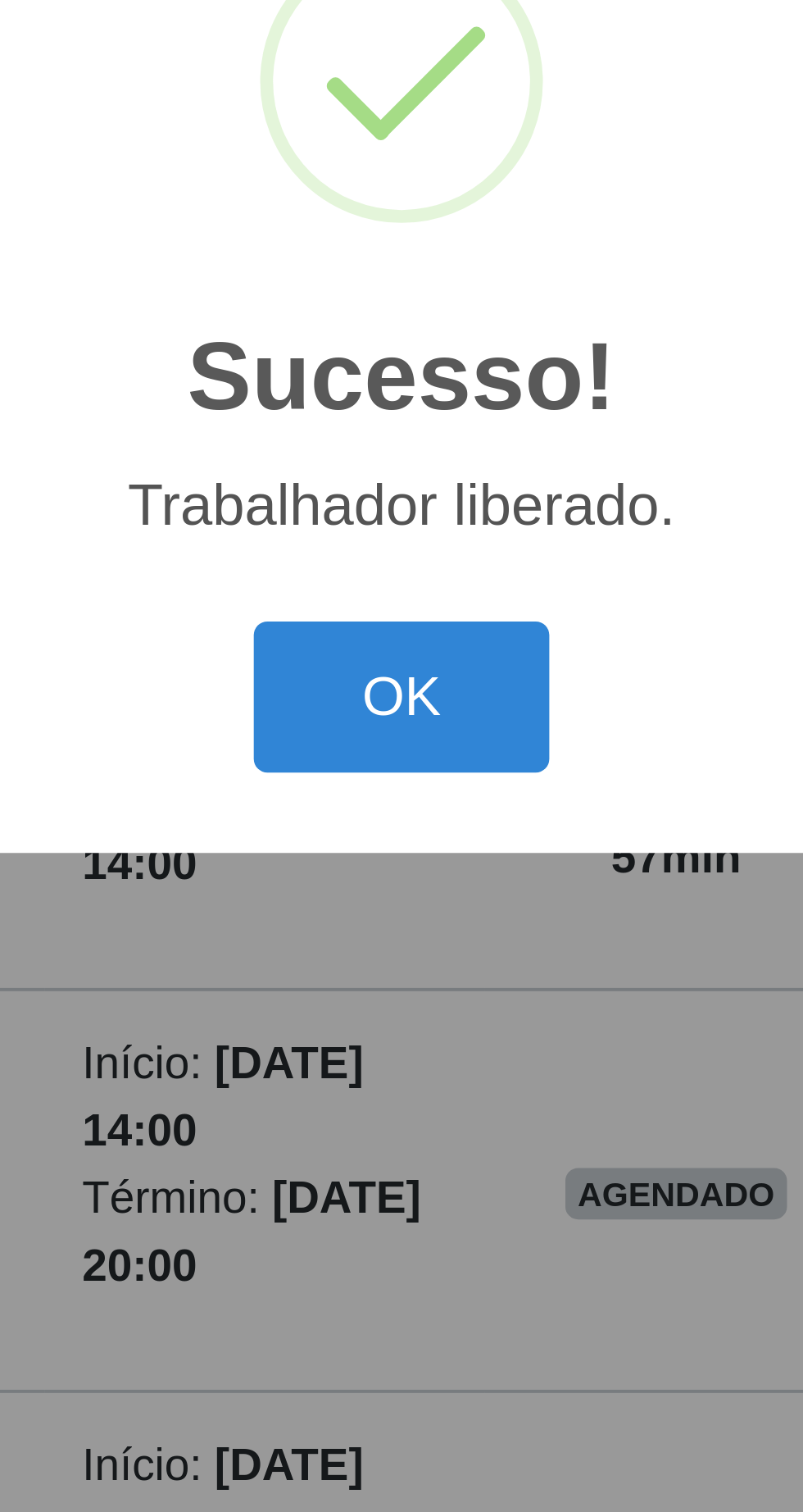
click at [431, 843] on button "OK" at bounding box center [402, 849] width 76 height 38
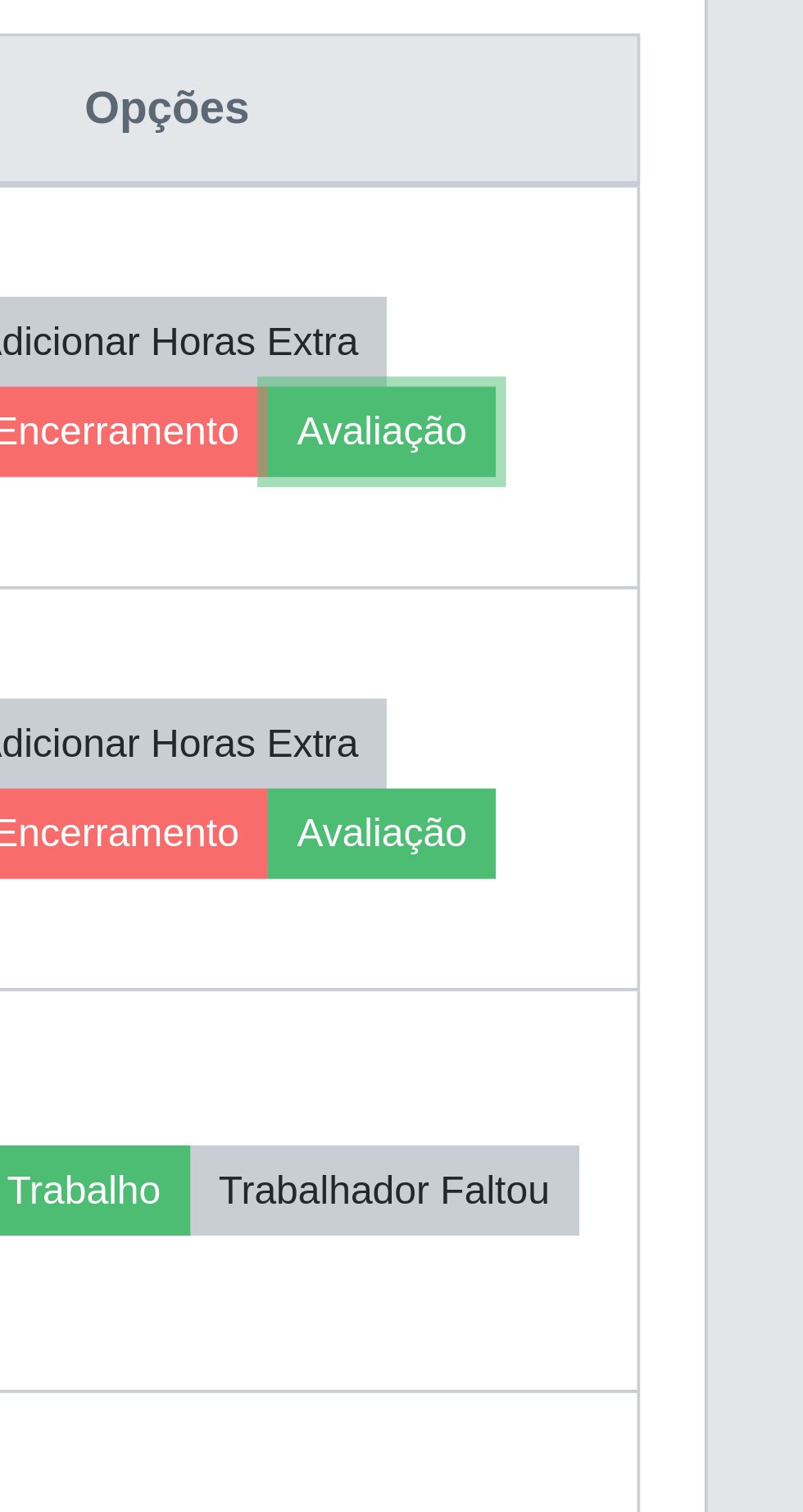
click at [725, 782] on button "Avaliação" at bounding box center [695, 782] width 58 height 23
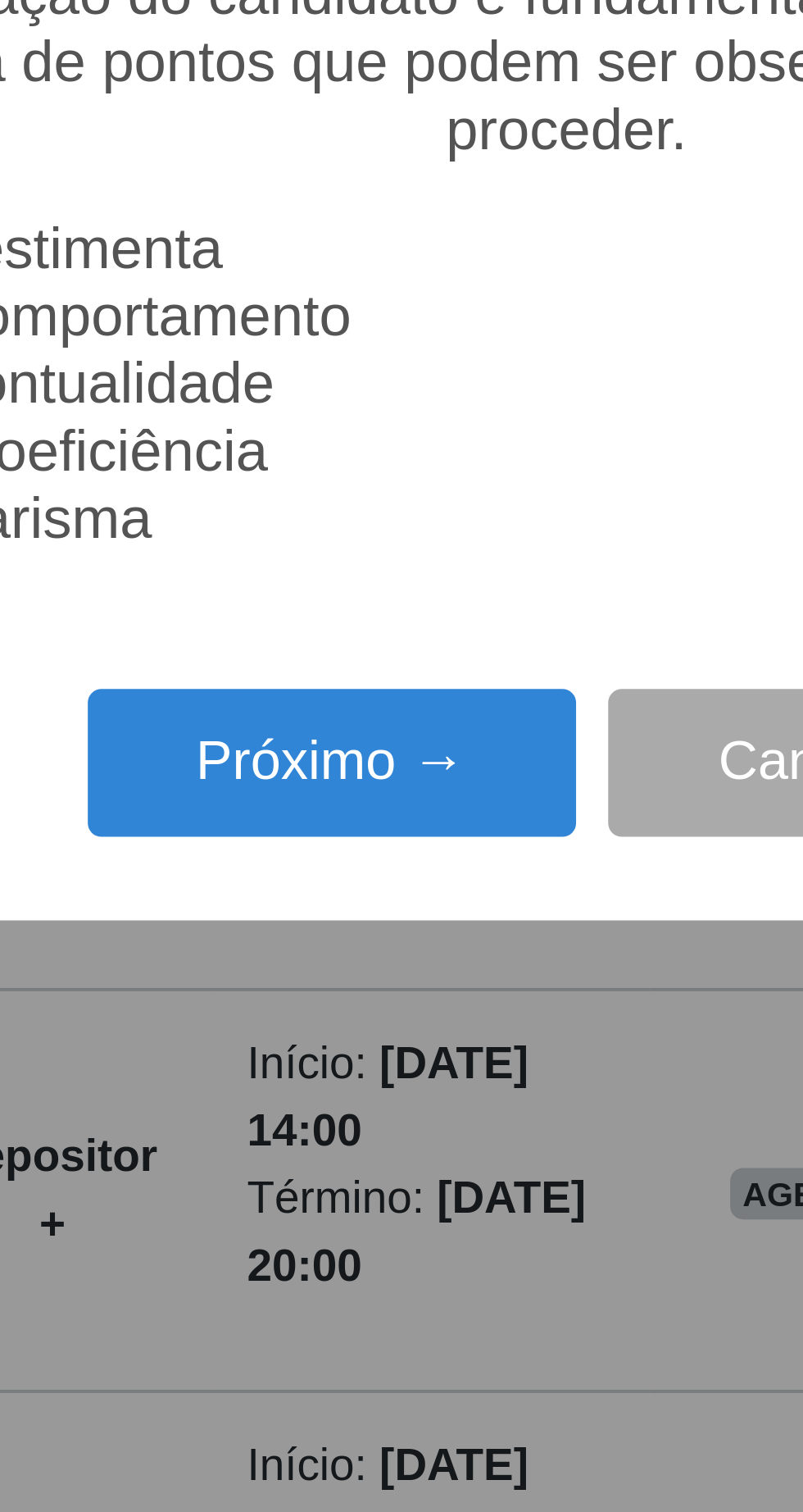
click at [374, 865] on button "Próximo →" at bounding box center [342, 866] width 125 height 38
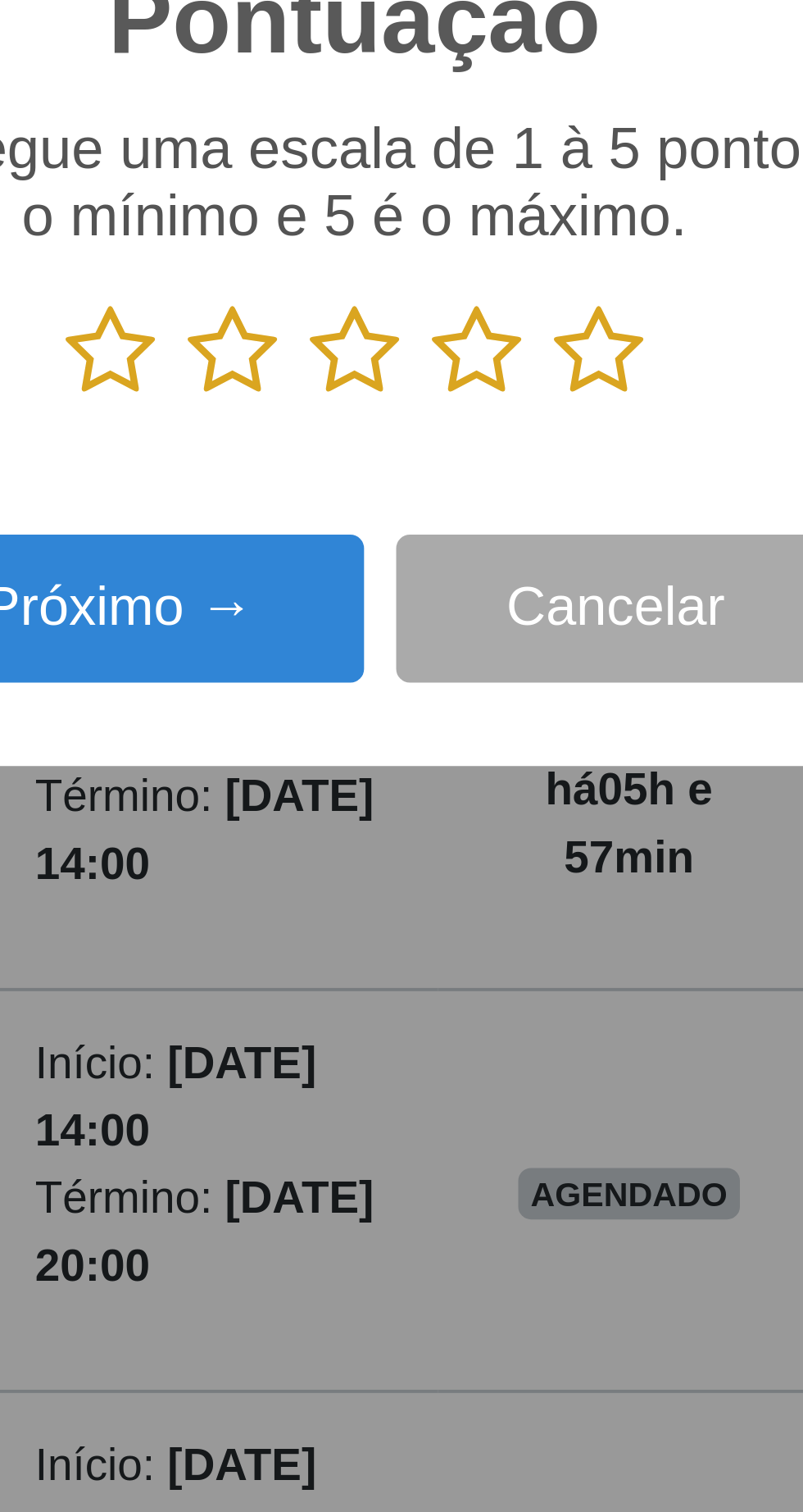
click at [465, 756] on icon at bounding box center [463, 761] width 23 height 24
click at [452, 773] on input "radio" at bounding box center [452, 773] width 0 height 0
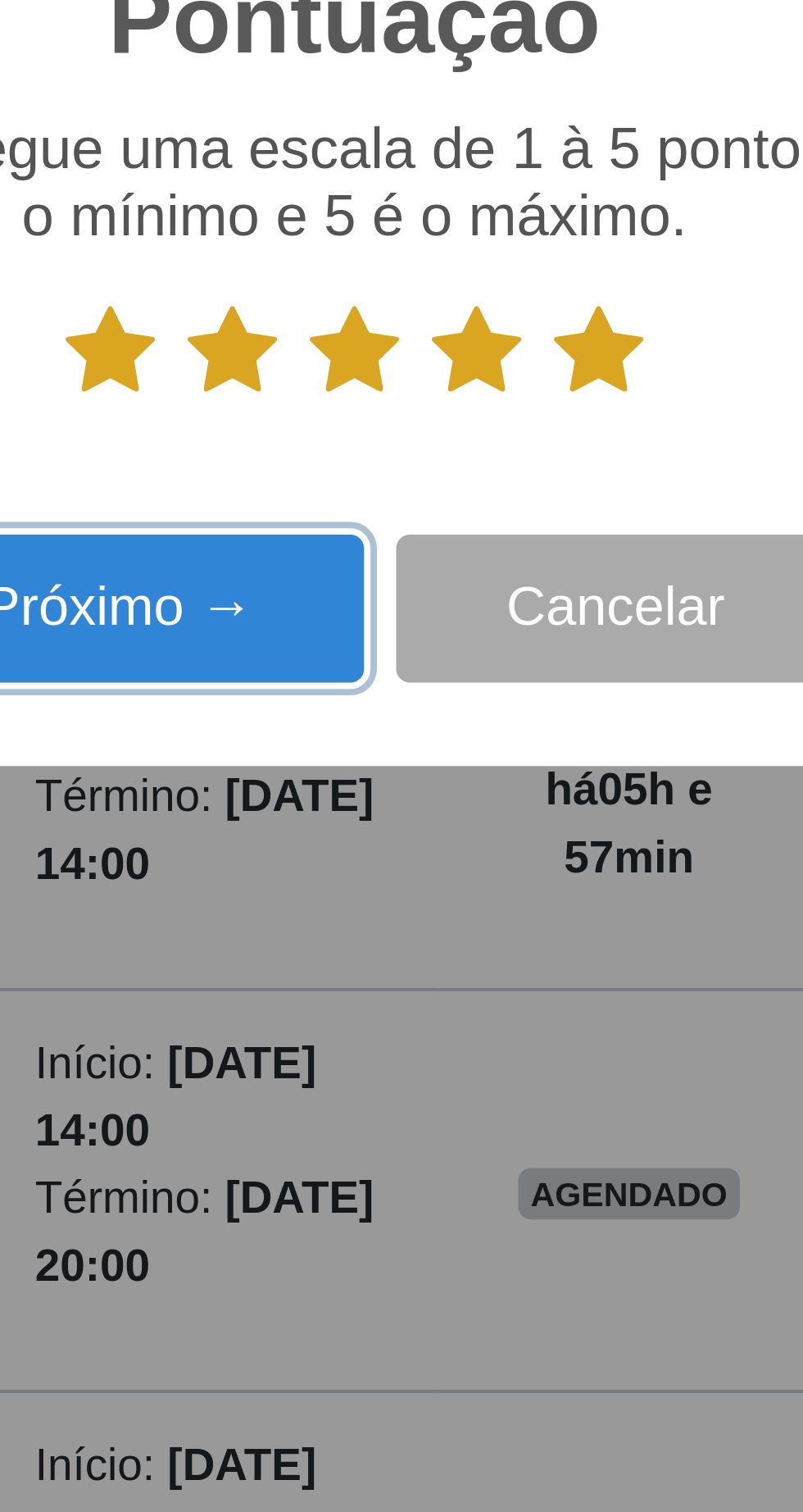
click at [364, 830] on button "Próximo →" at bounding box center [342, 827] width 125 height 38
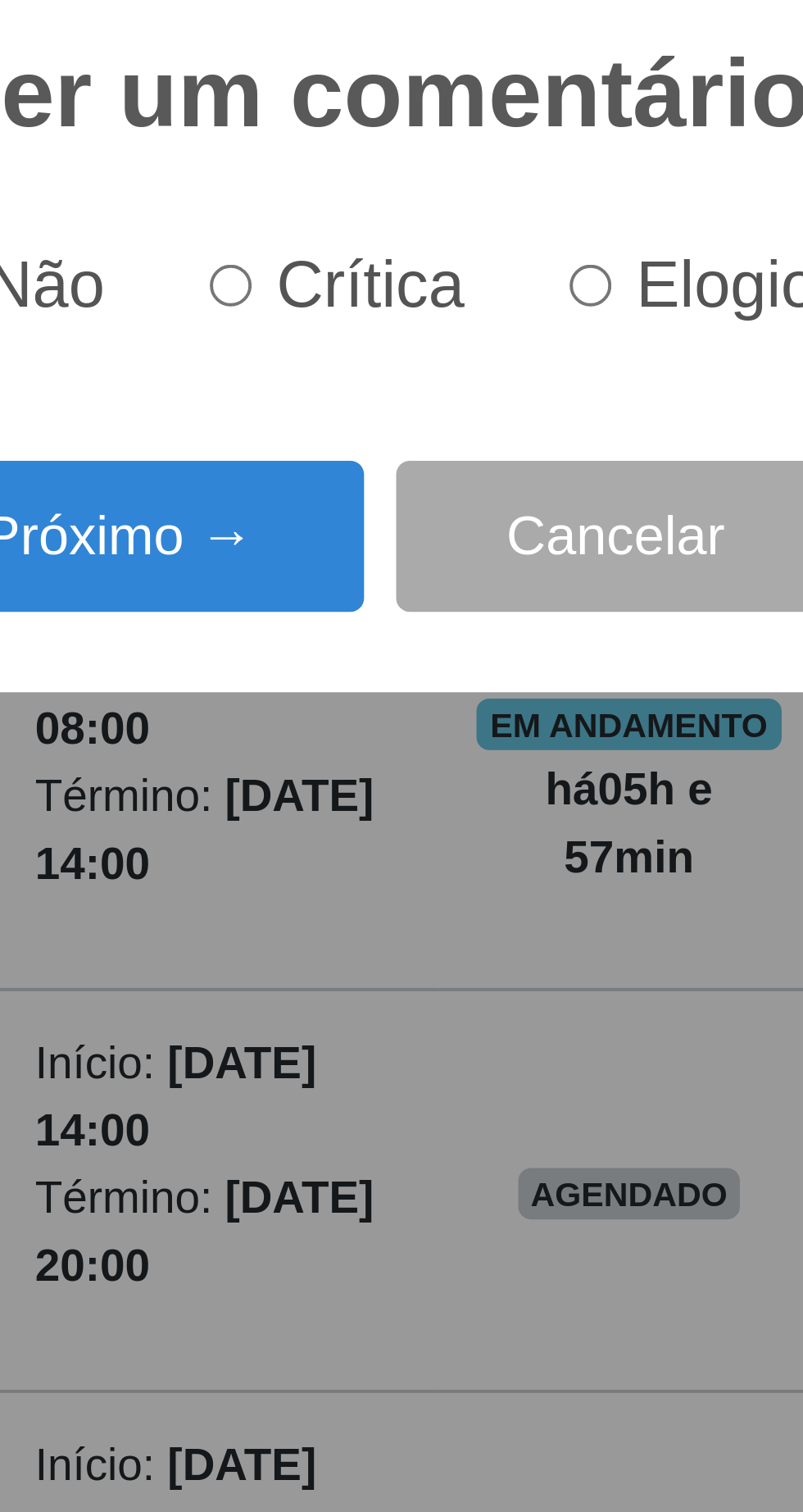
click at [467, 745] on input "Elogio" at bounding box center [462, 744] width 10 height 10
radio input "true"
click at [373, 810] on button "Próximo →" at bounding box center [342, 808] width 125 height 38
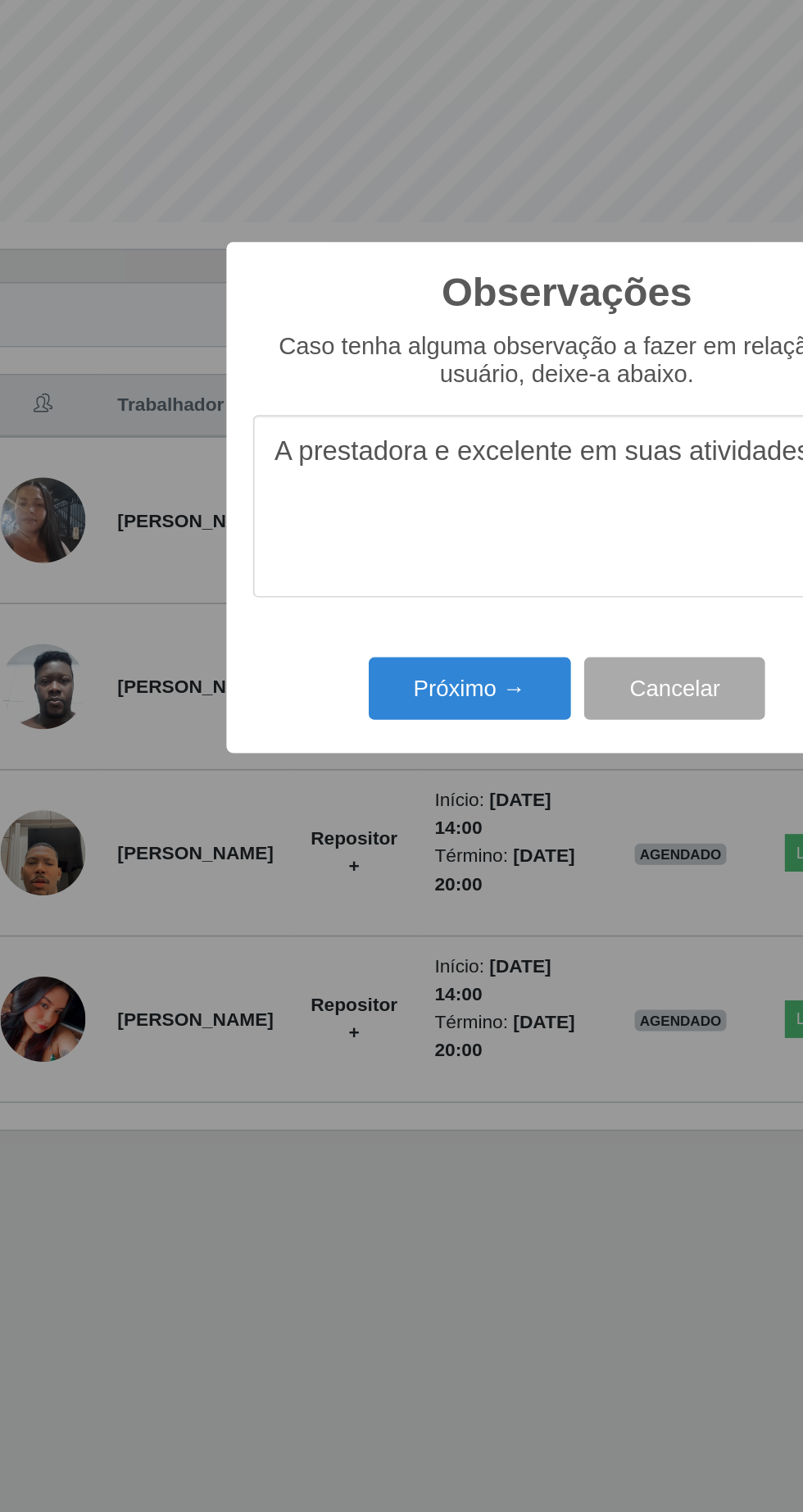
type textarea "A prestadora e excelente em suas atividades"
click at [320, 880] on button "Próximo →" at bounding box center [342, 873] width 125 height 38
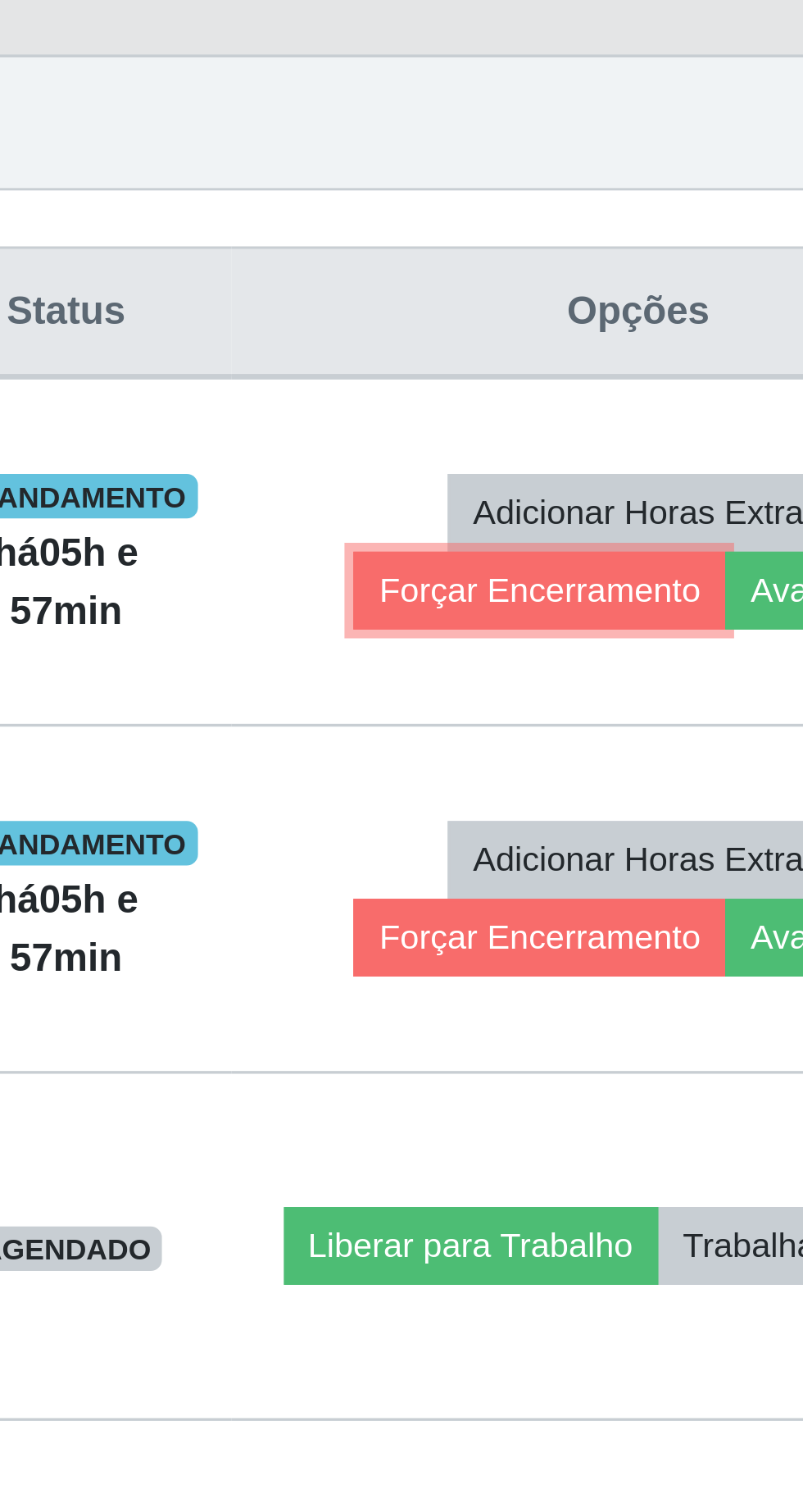
click at [606, 785] on button "Forçar Encerramento" at bounding box center [612, 782] width 110 height 23
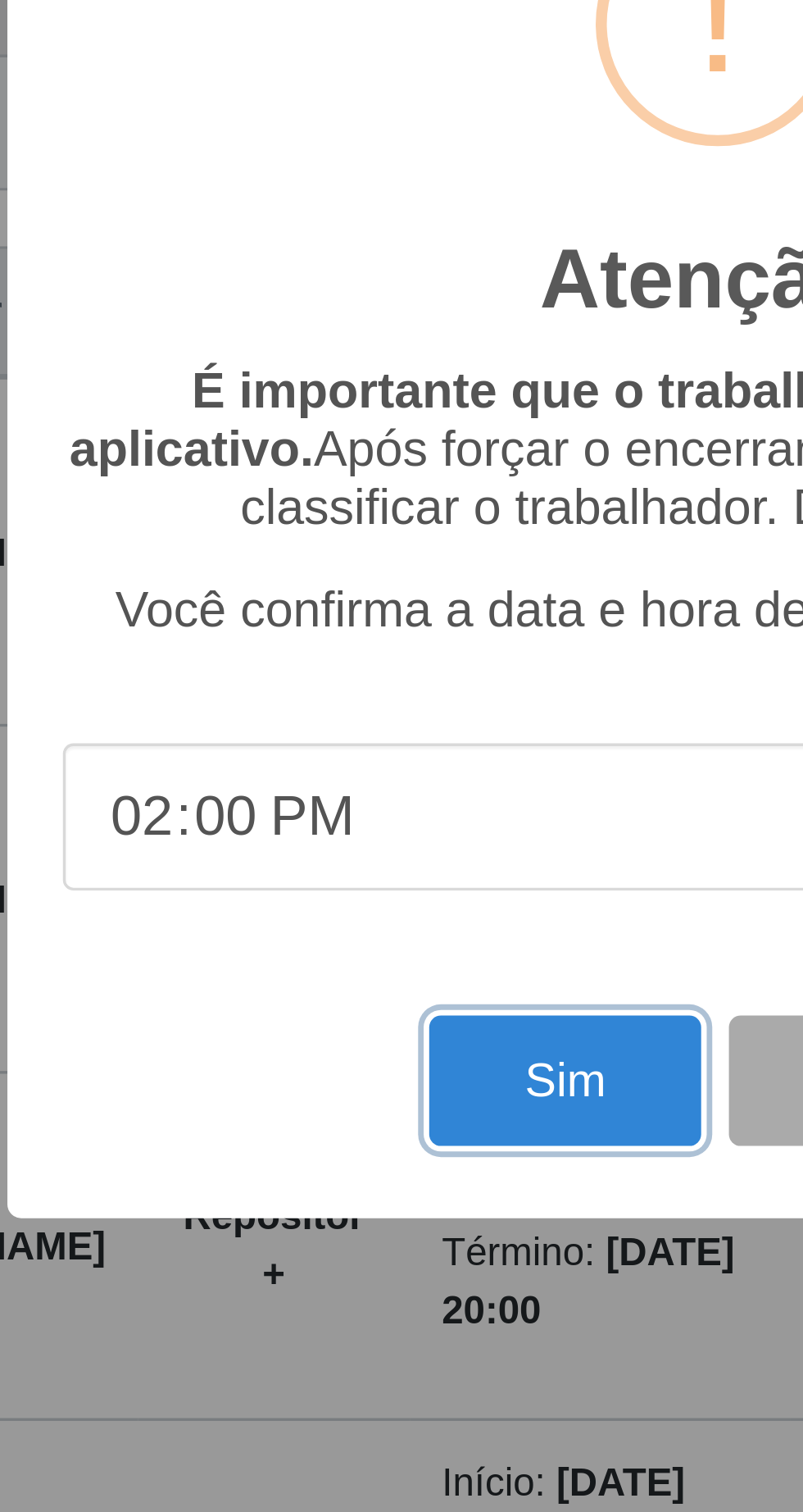
click at [336, 928] on button "Sim" at bounding box center [356, 926] width 80 height 38
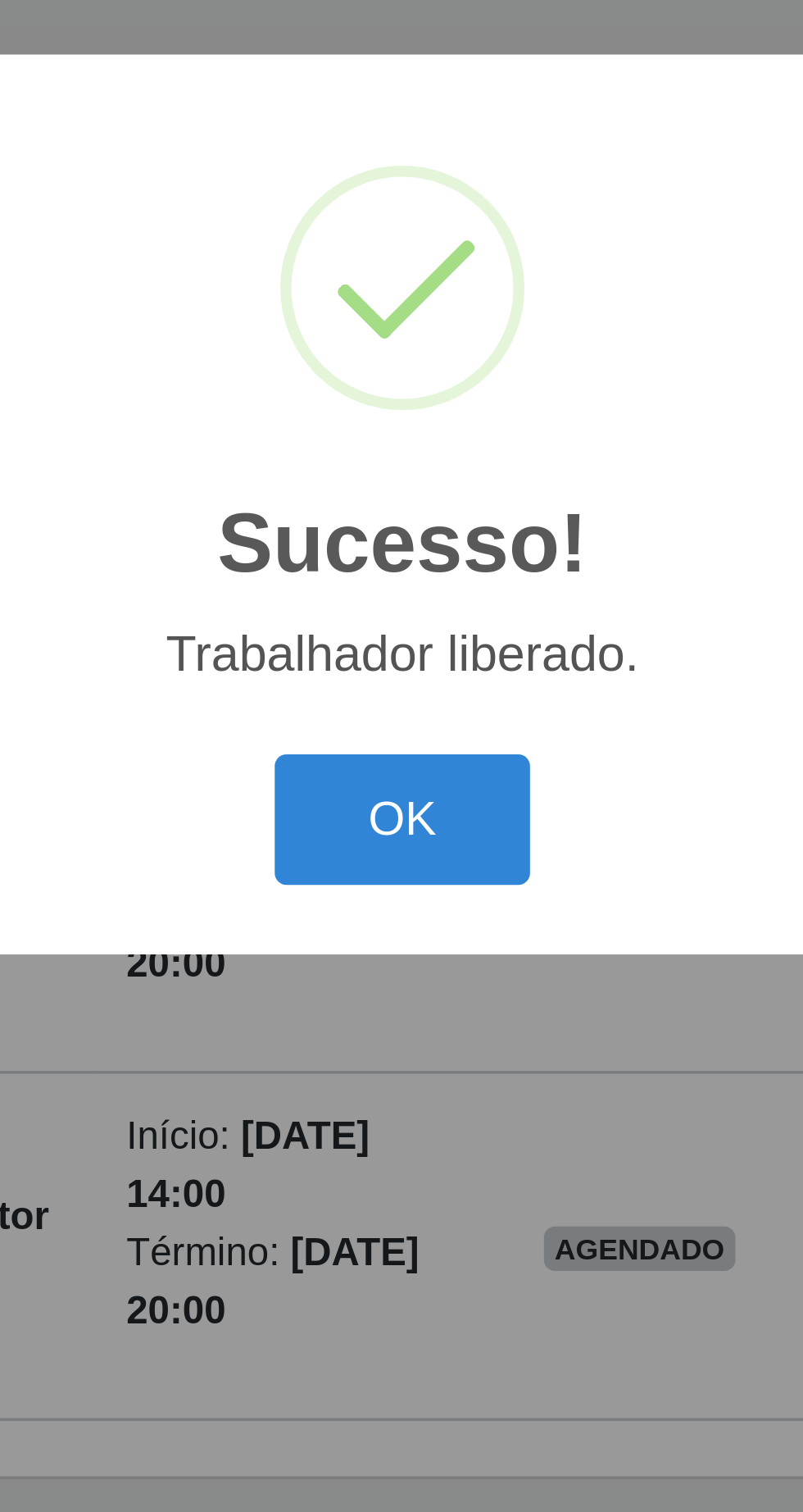
click at [404, 852] on button "OK" at bounding box center [402, 849] width 76 height 38
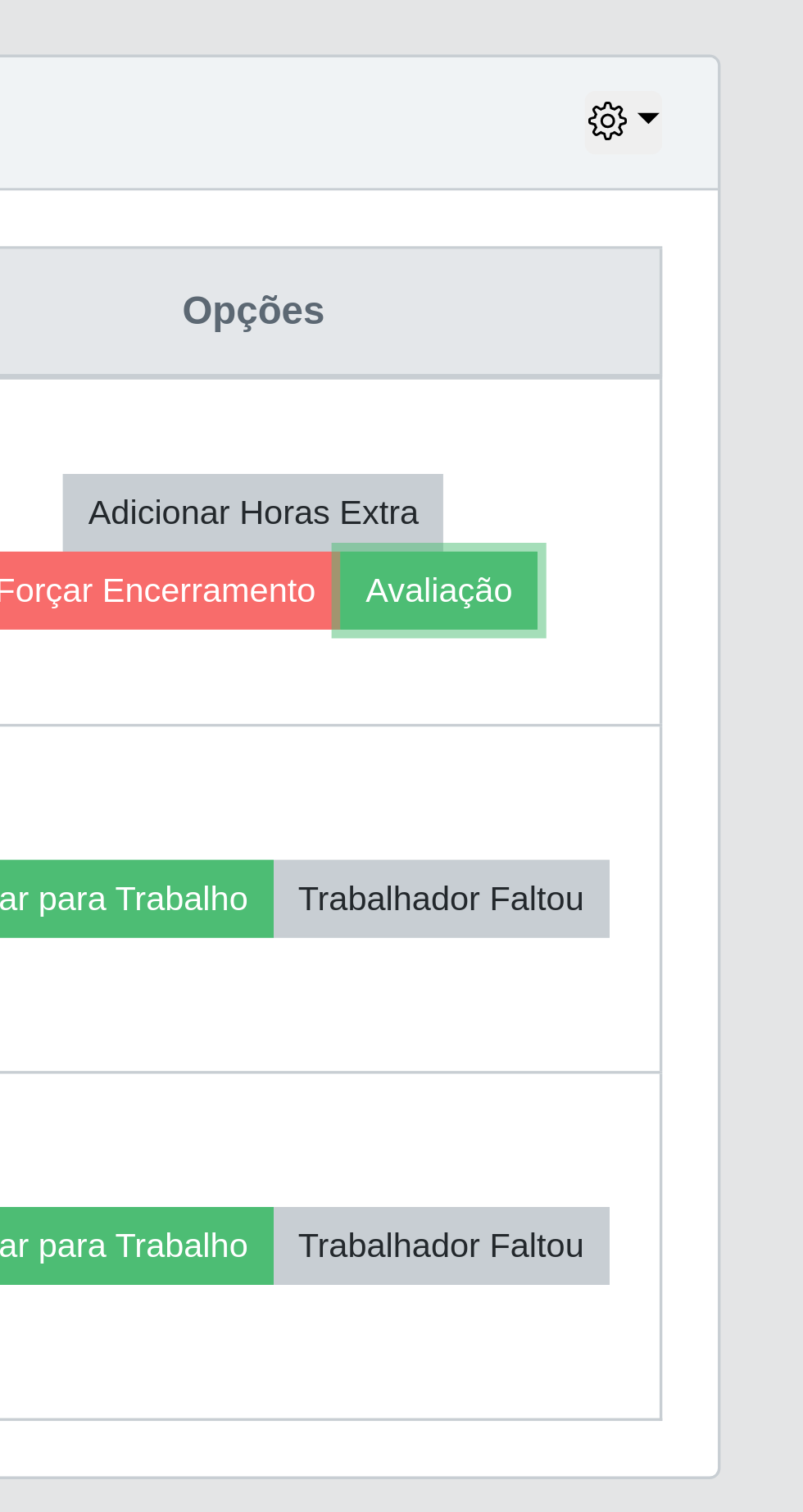
click at [725, 775] on button "Avaliação" at bounding box center [695, 782] width 58 height 23
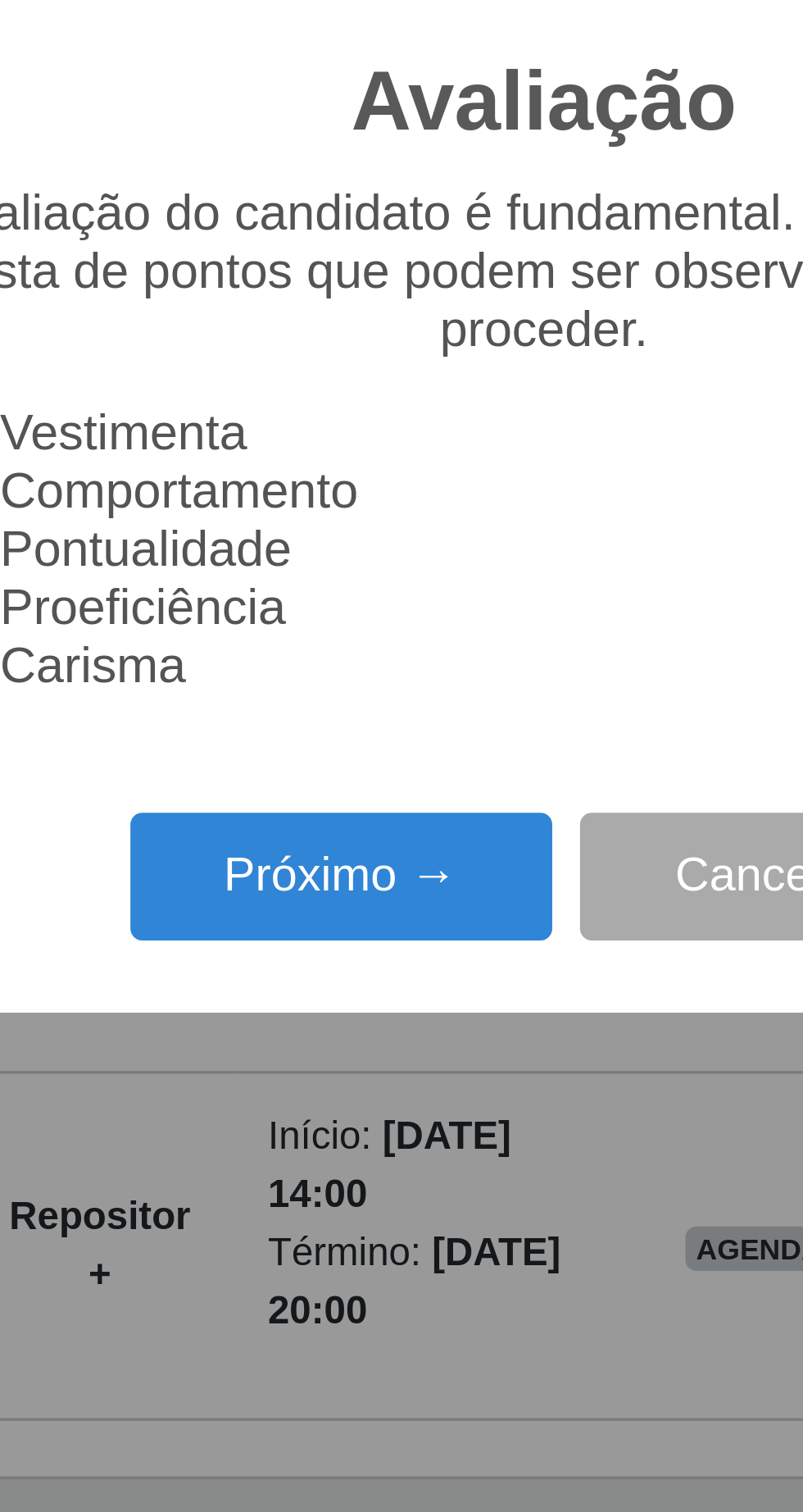
click at [359, 865] on button "Próximo →" at bounding box center [342, 866] width 125 height 38
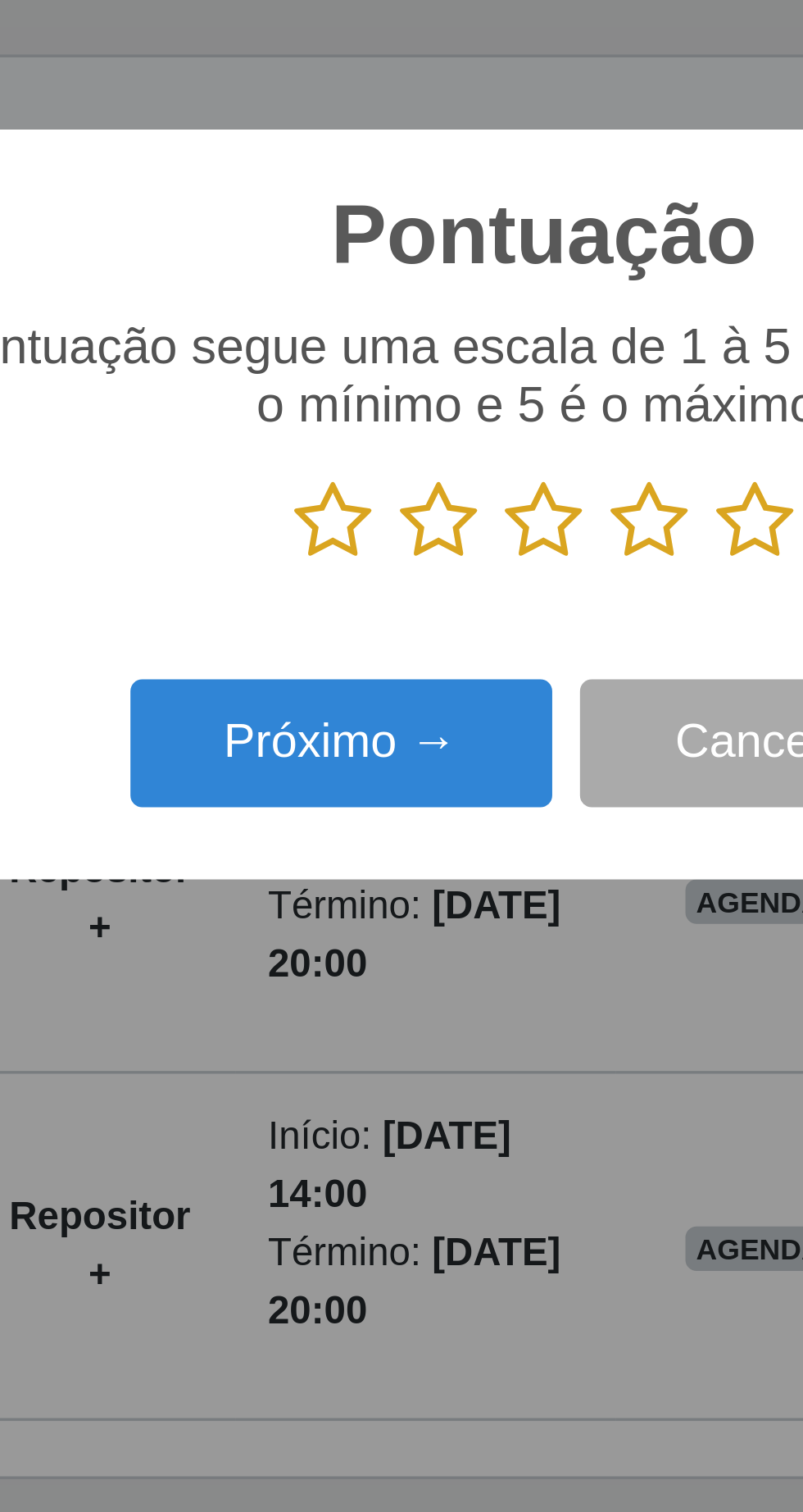
click at [473, 761] on icon at bounding box center [463, 761] width 23 height 24
click at [452, 773] on input "radio" at bounding box center [452, 773] width 0 height 0
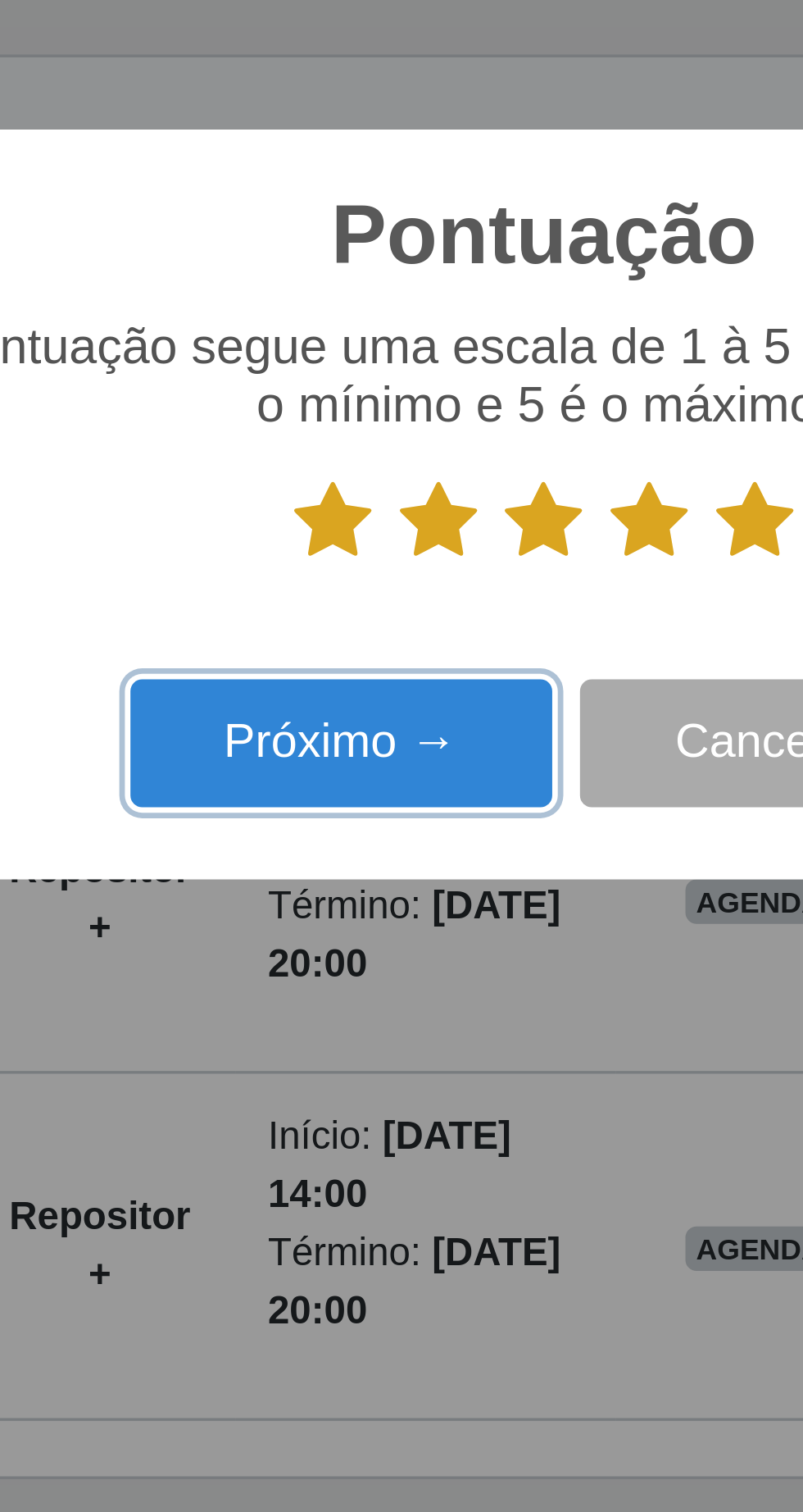
click at [367, 826] on button "Próximo →" at bounding box center [342, 827] width 125 height 38
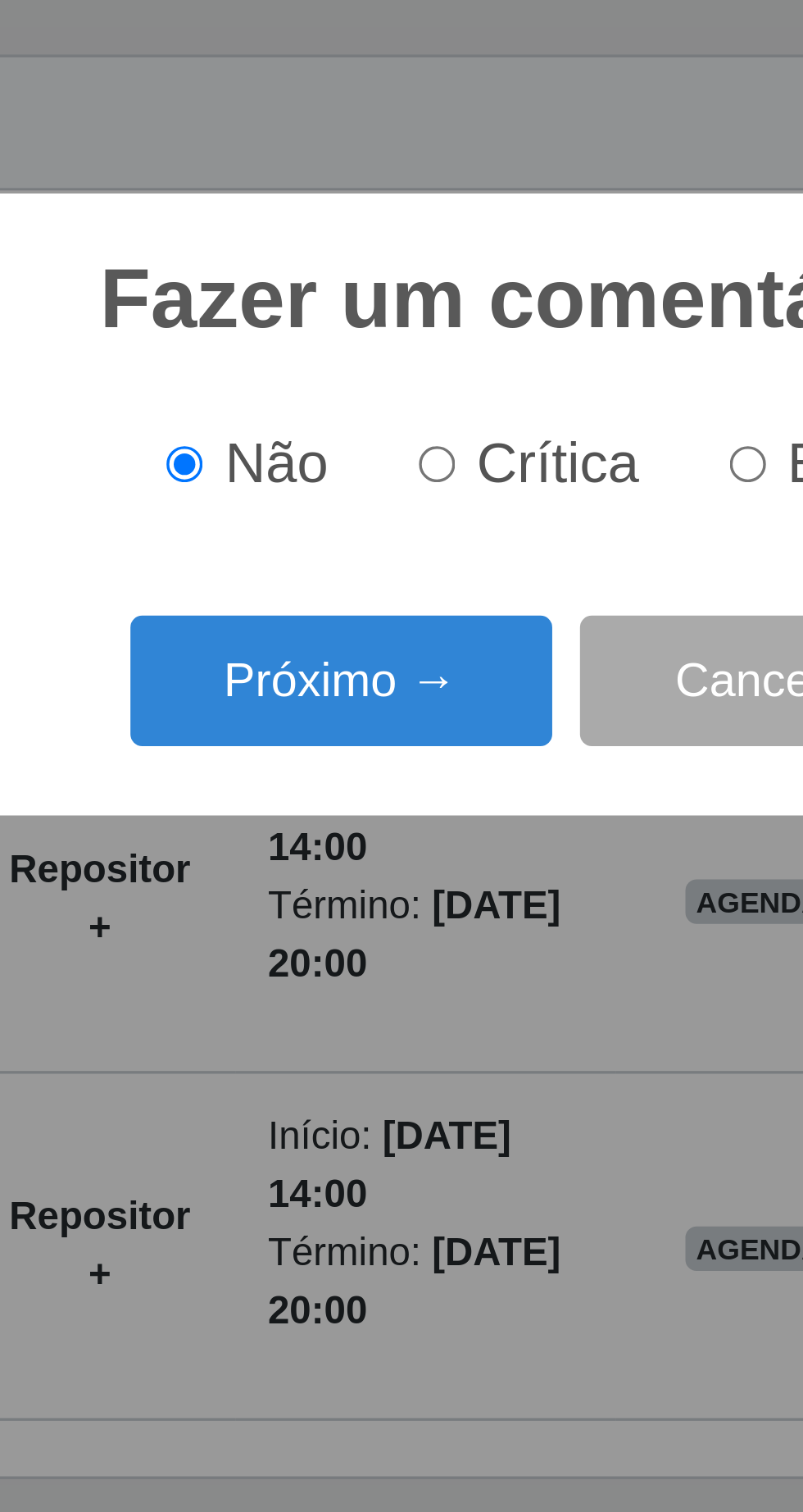
click at [465, 744] on input "Elogio" at bounding box center [462, 744] width 10 height 10
radio input "true"
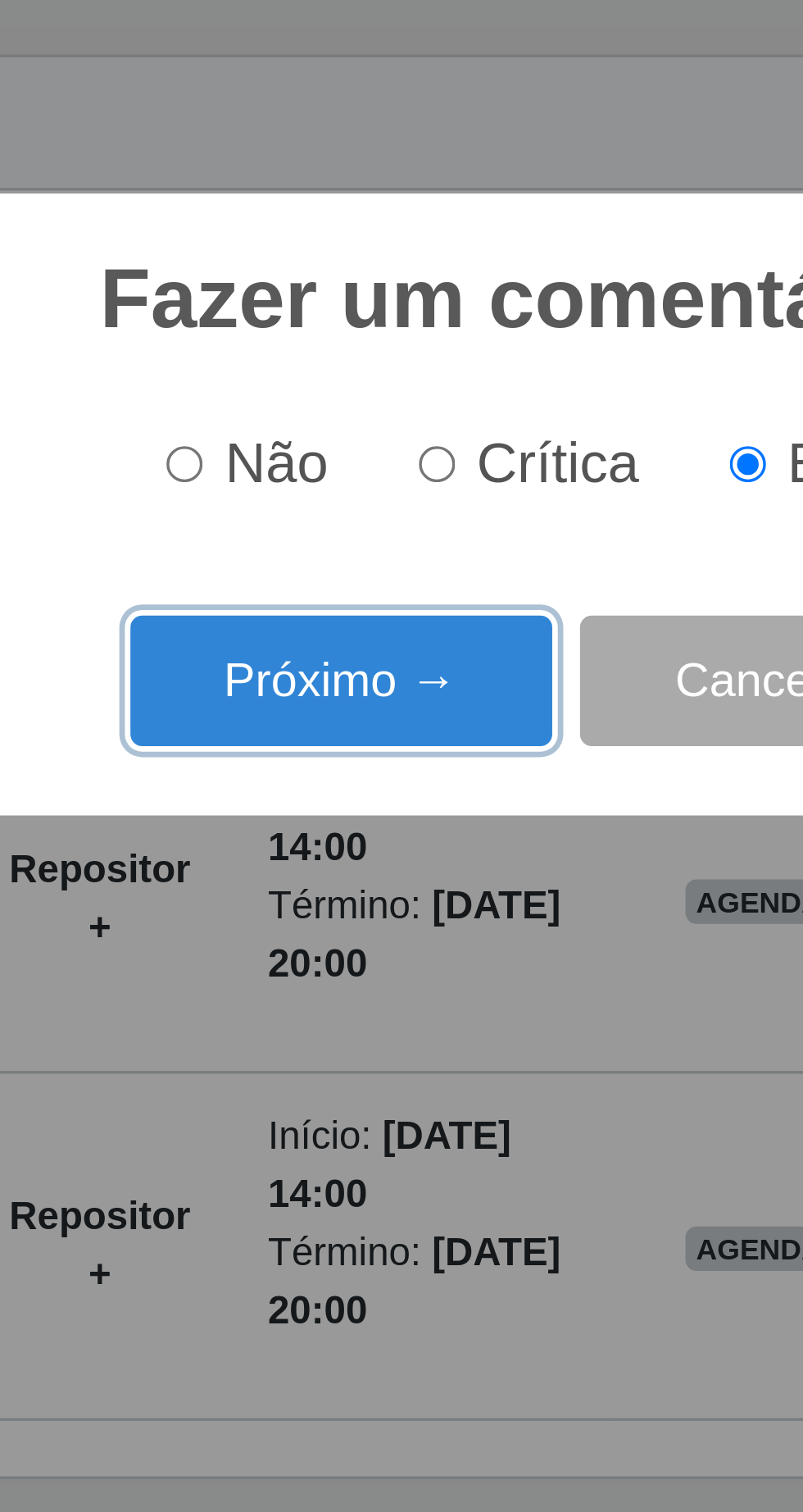
click at [354, 812] on button "Próximo →" at bounding box center [342, 808] width 125 height 38
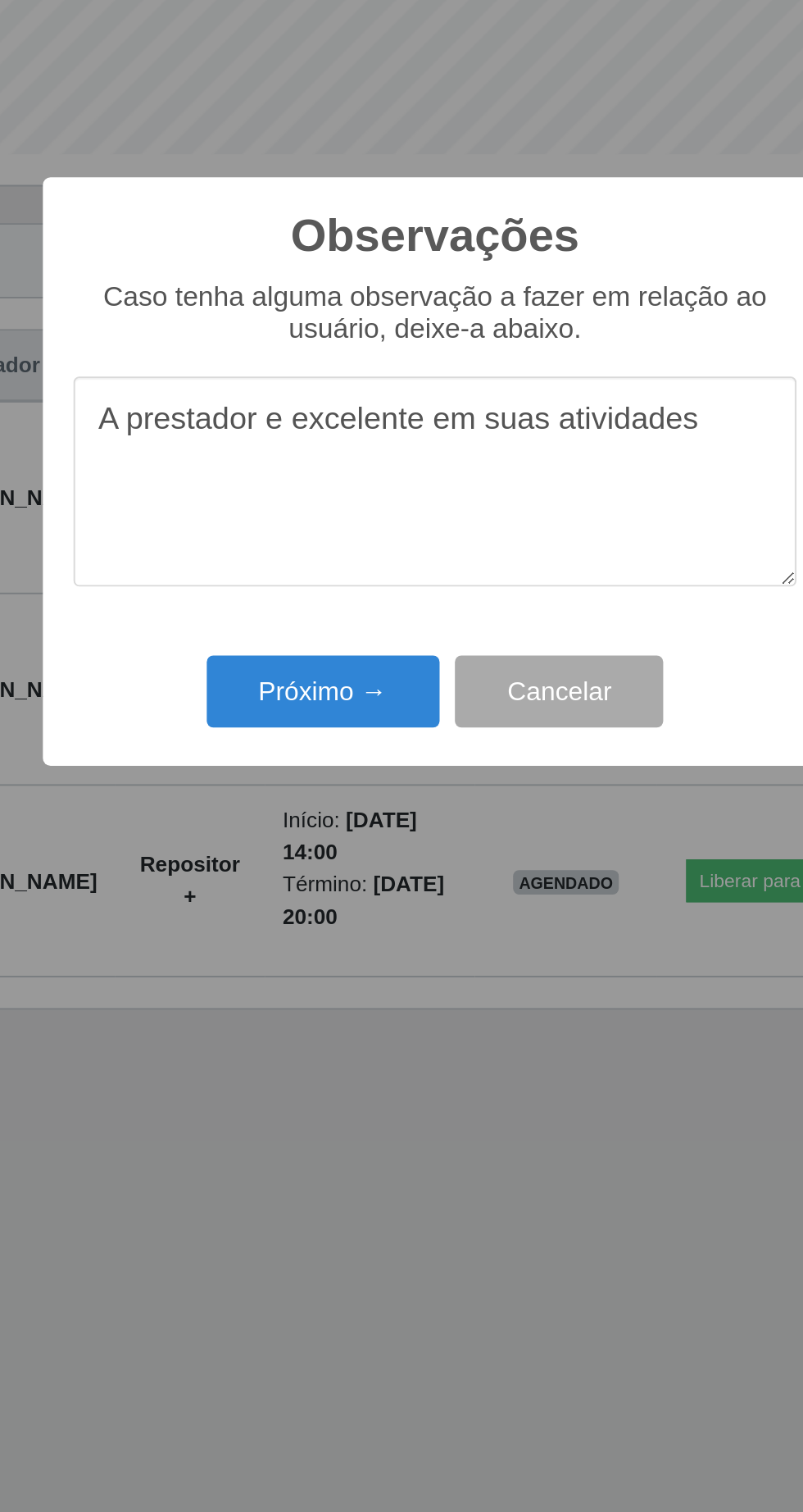
click at [228, 725] on textarea "A prestador e excelente em suas atividades" at bounding box center [401, 762] width 387 height 113
type textarea "O prestador e excelente em suas atividades"
click at [359, 881] on button "Próximo →" at bounding box center [342, 873] width 125 height 38
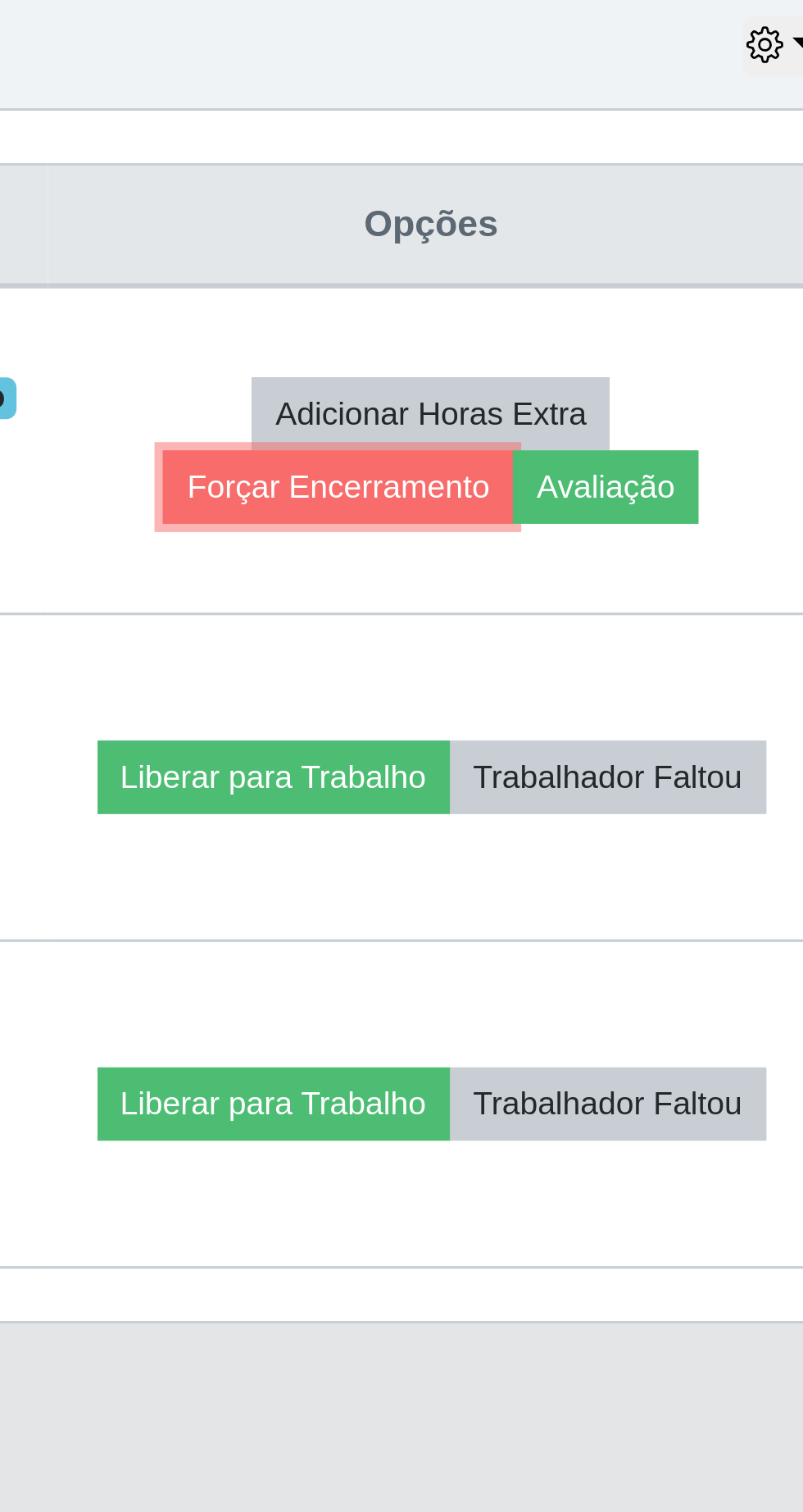
click at [629, 788] on button "Forçar Encerramento" at bounding box center [612, 782] width 110 height 23
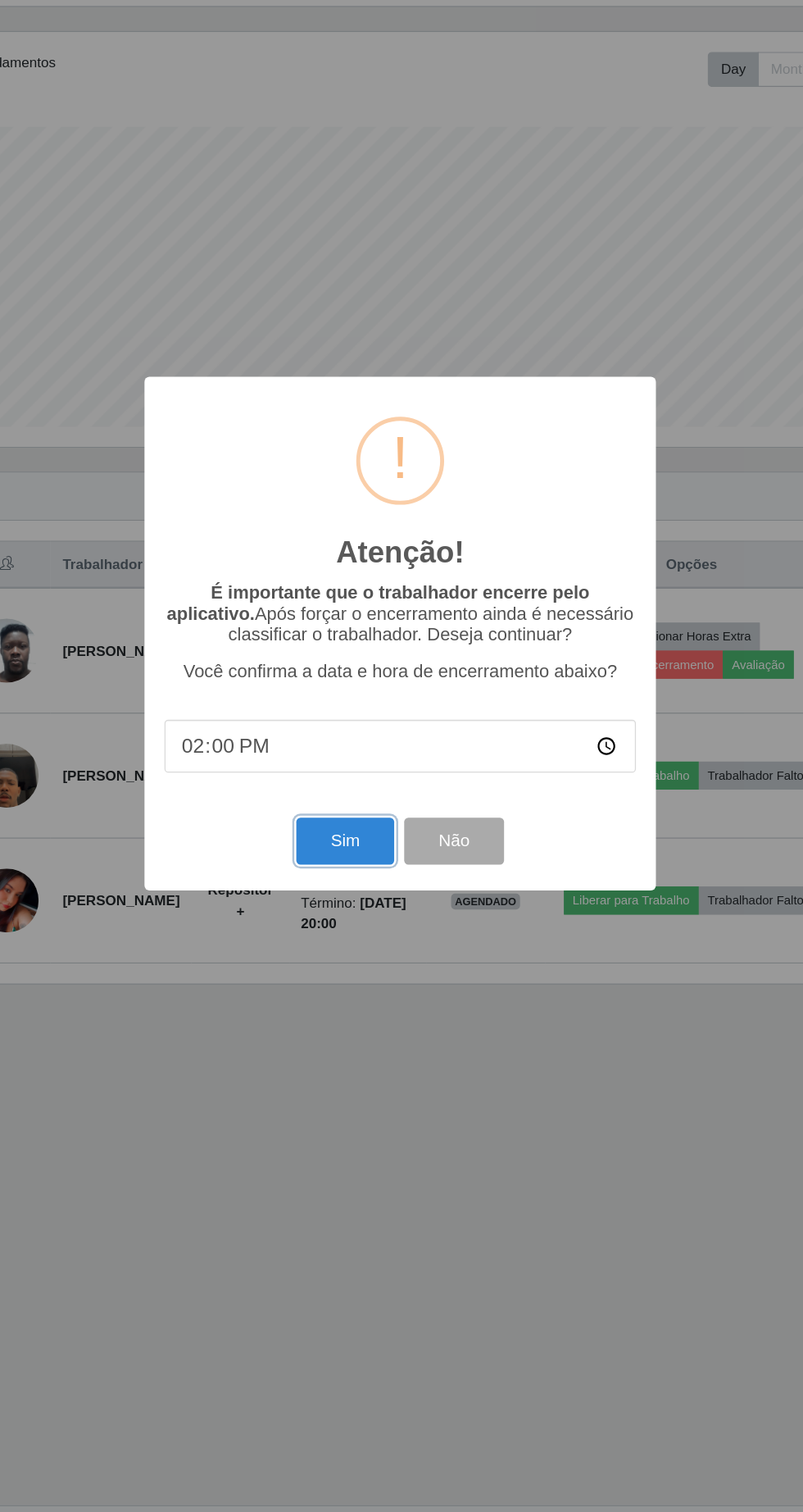
click at [341, 927] on button "Sim" at bounding box center [356, 926] width 80 height 38
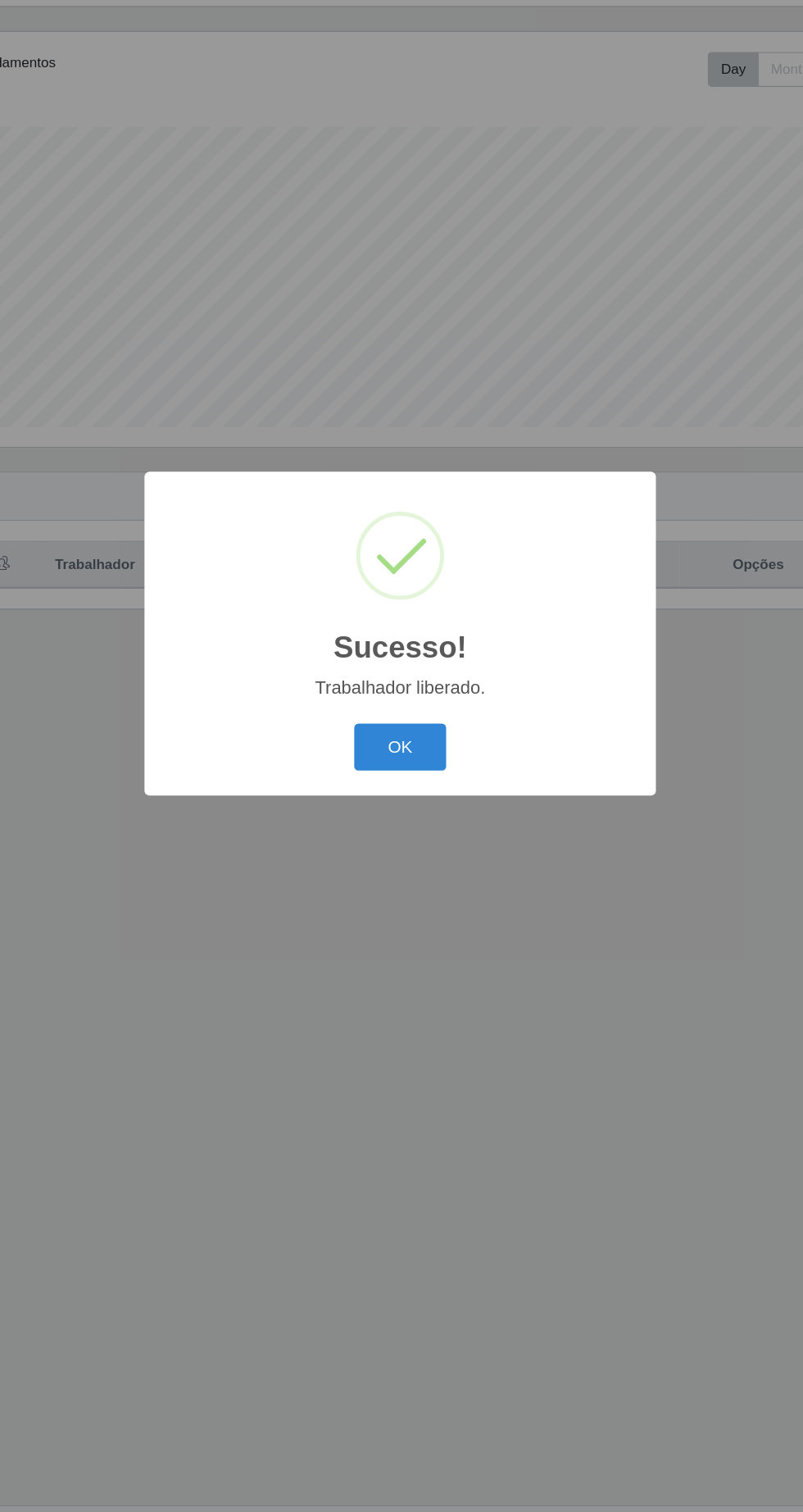
click at [411, 844] on button "OK" at bounding box center [402, 849] width 76 height 38
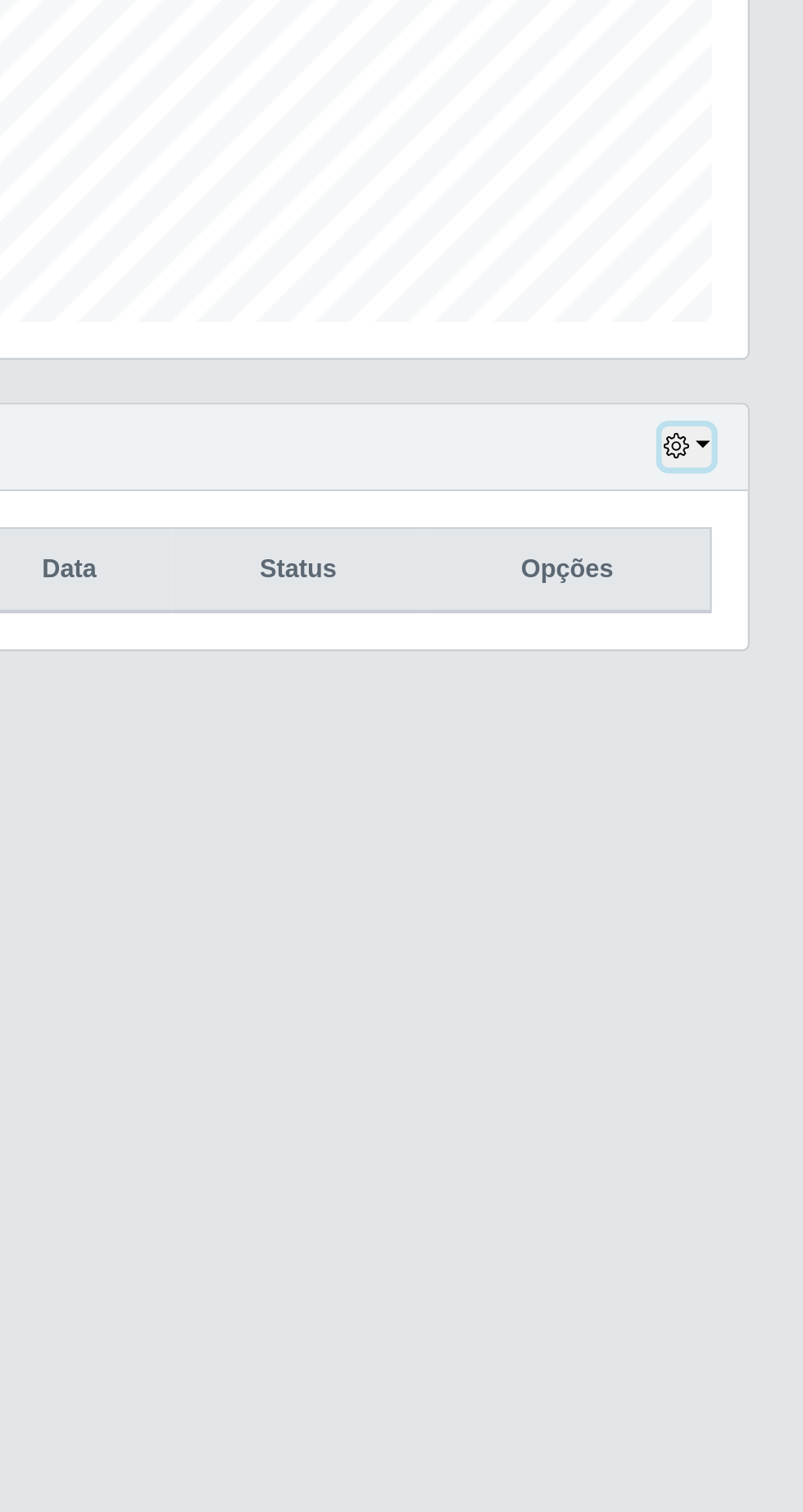
click at [757, 642] on button "button" at bounding box center [750, 643] width 23 height 19
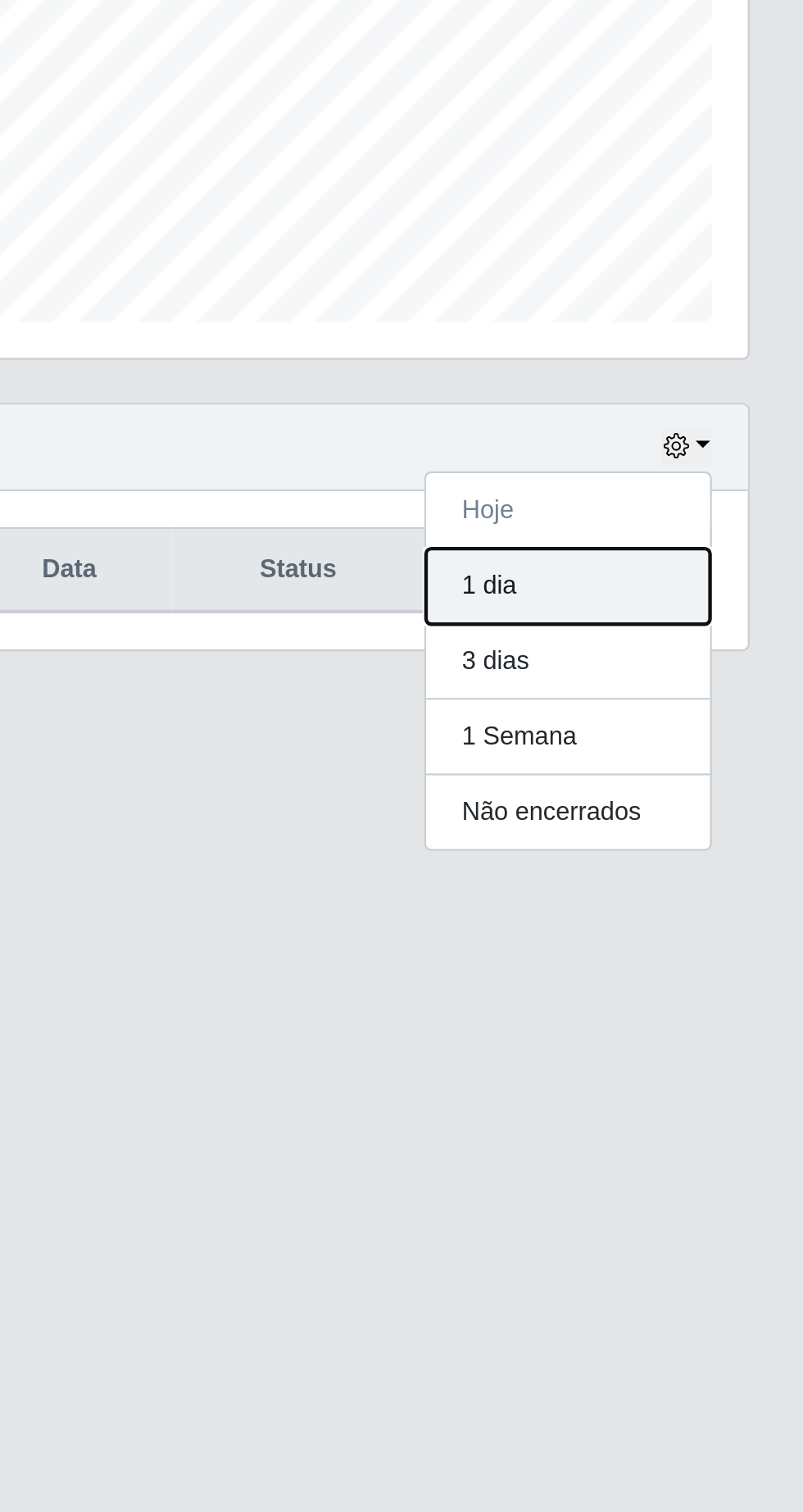
click at [690, 703] on button "1 dia" at bounding box center [696, 707] width 130 height 35
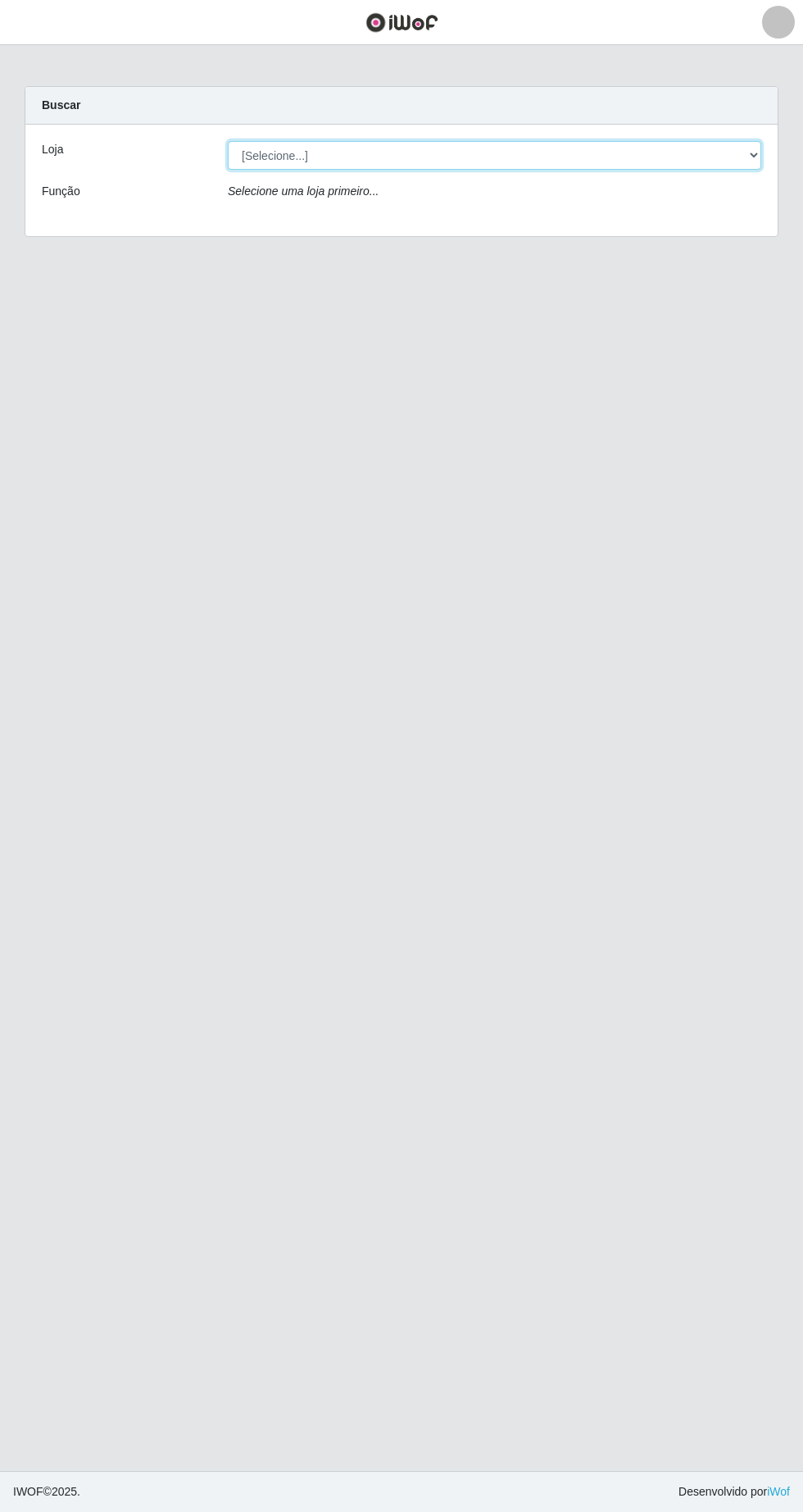
click at [344, 146] on select "[Selecione...] Extrabom - Loja 05 [GEOGRAPHIC_DATA]" at bounding box center [495, 155] width 534 height 29
select select "494"
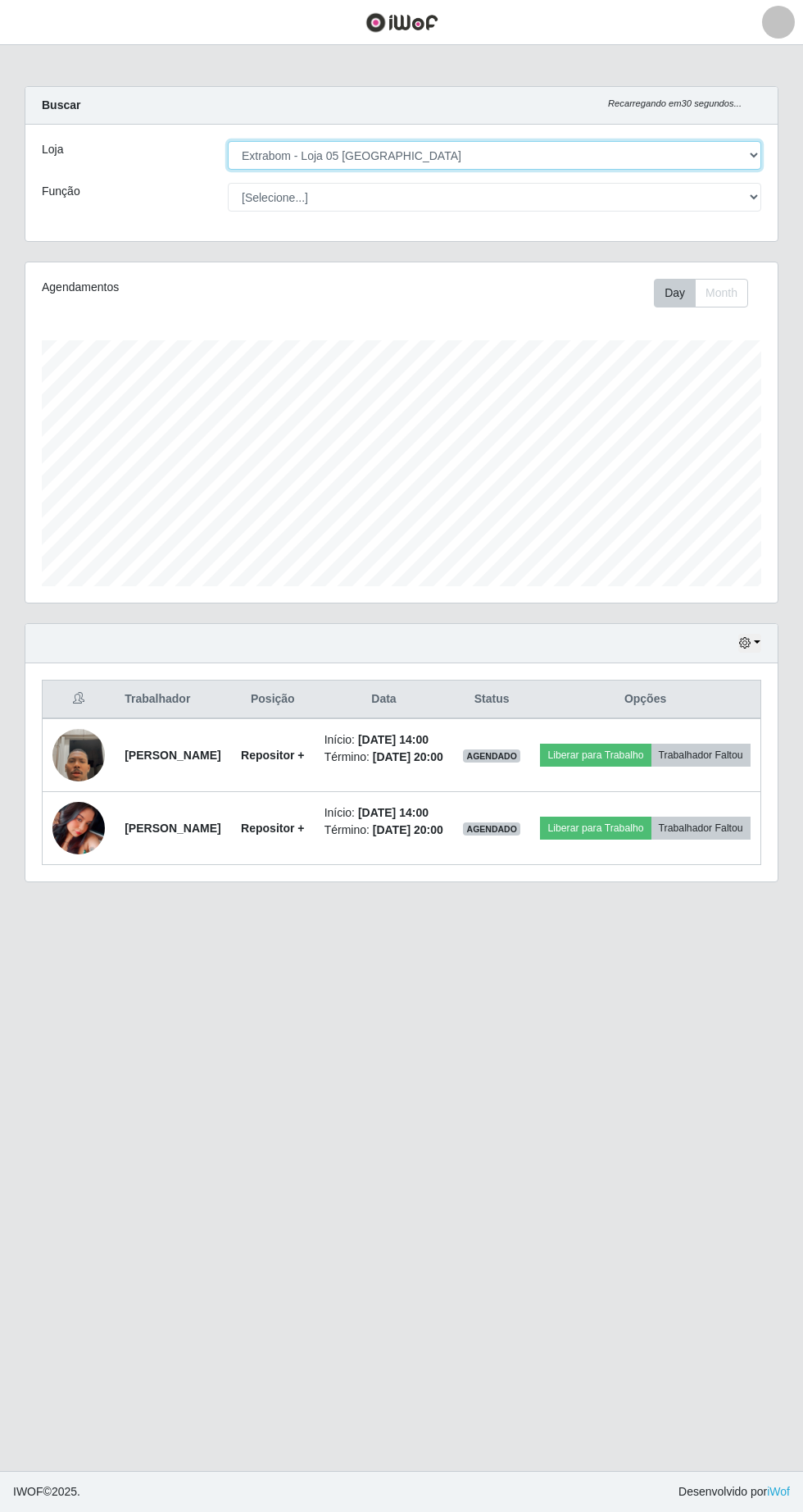
scroll to position [341, 753]
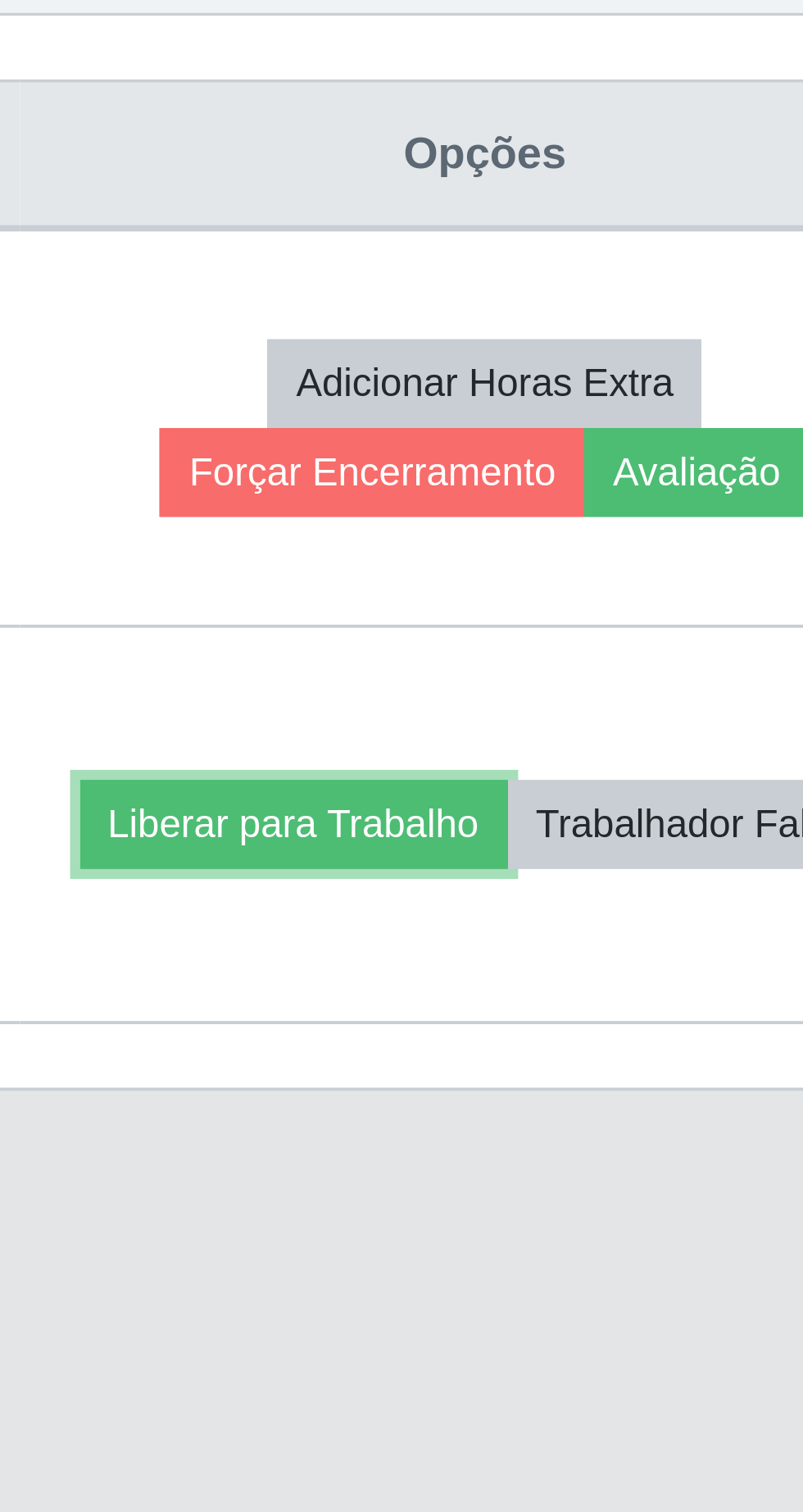
click at [647, 861] on button "Liberar para Trabalho" at bounding box center [592, 873] width 111 height 23
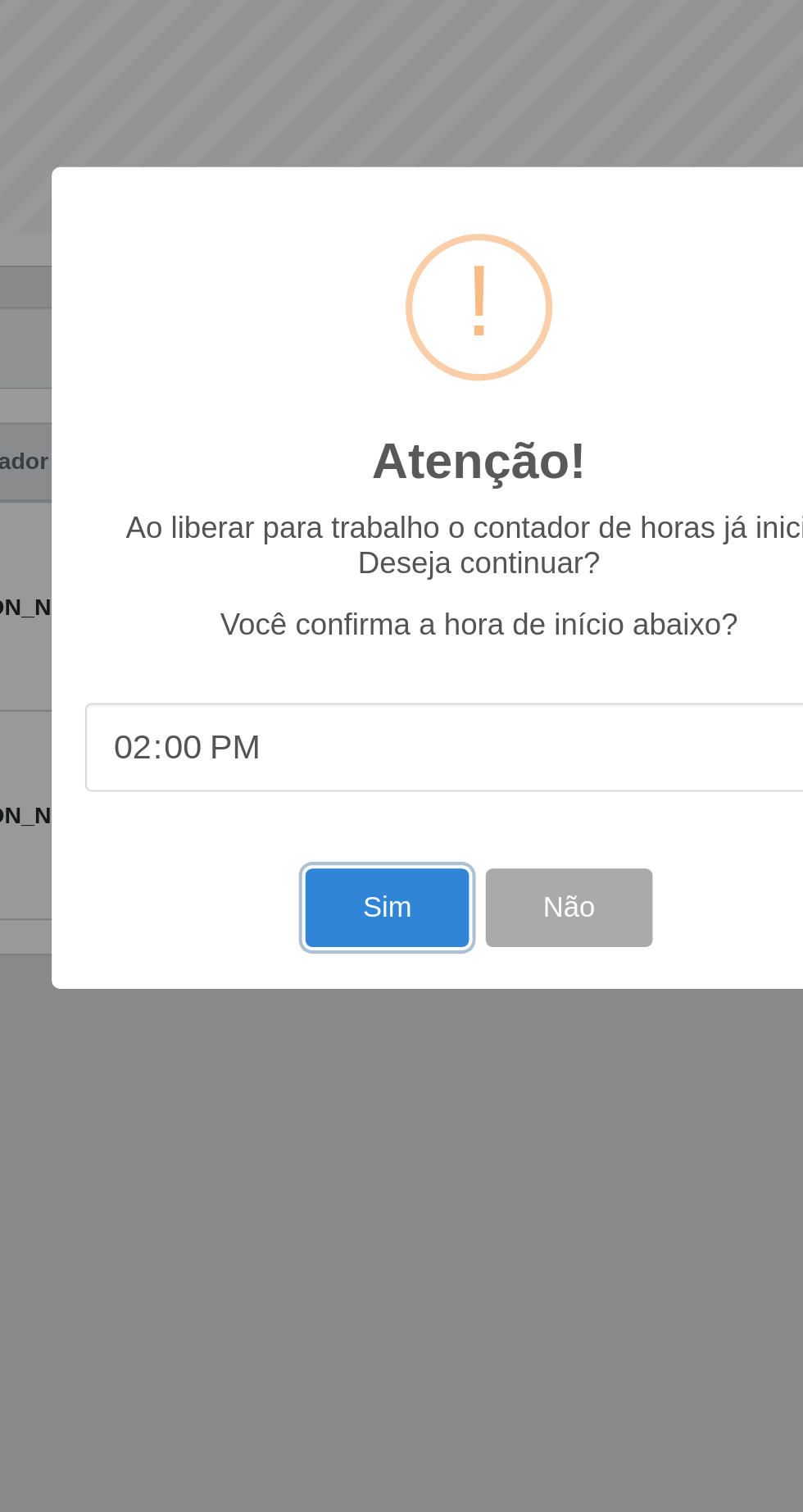
click at [357, 915] on button "Sim" at bounding box center [356, 918] width 80 height 38
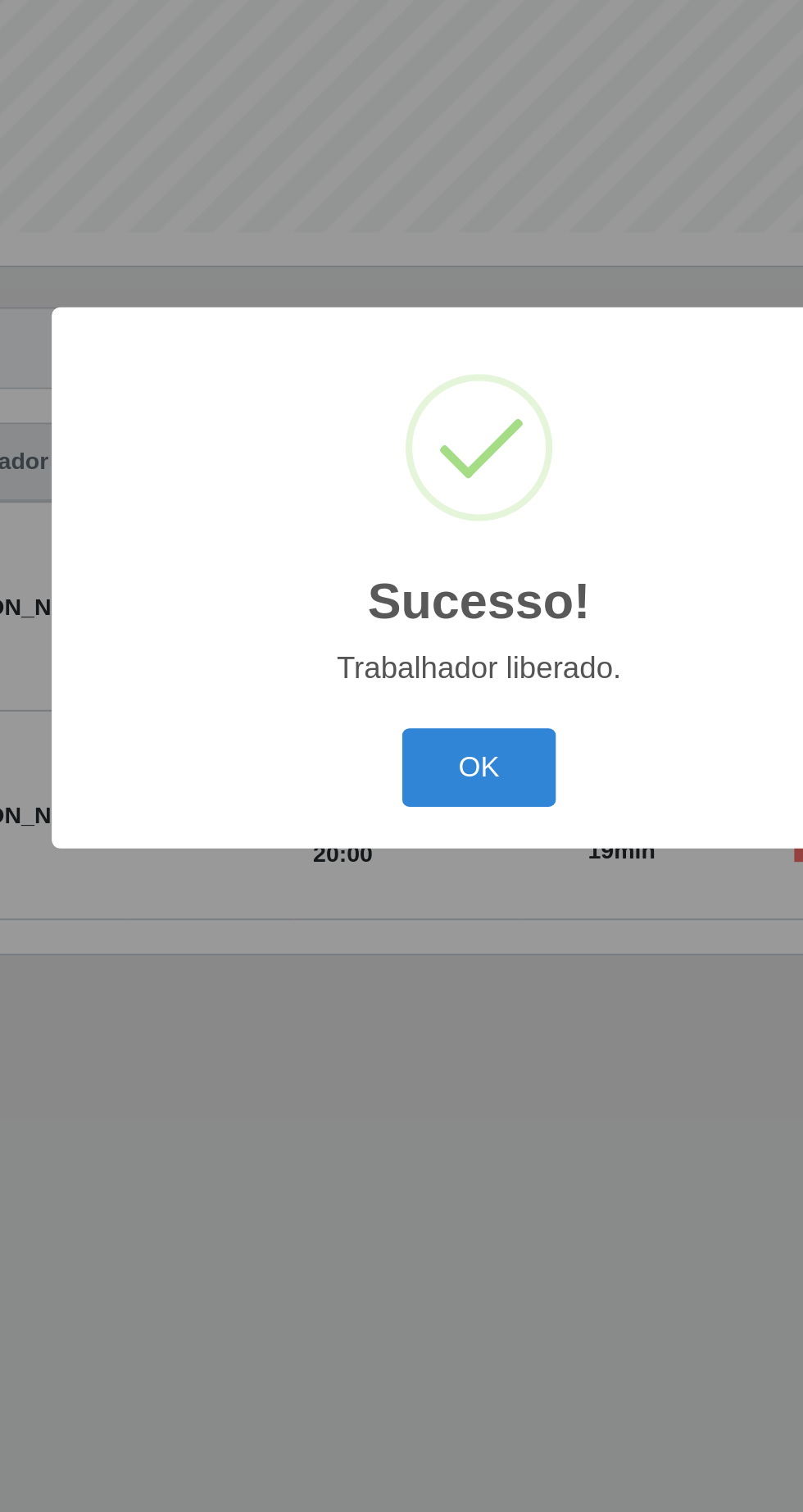
click at [398, 852] on button "OK" at bounding box center [402, 849] width 76 height 38
